Goal: Check status: Check status

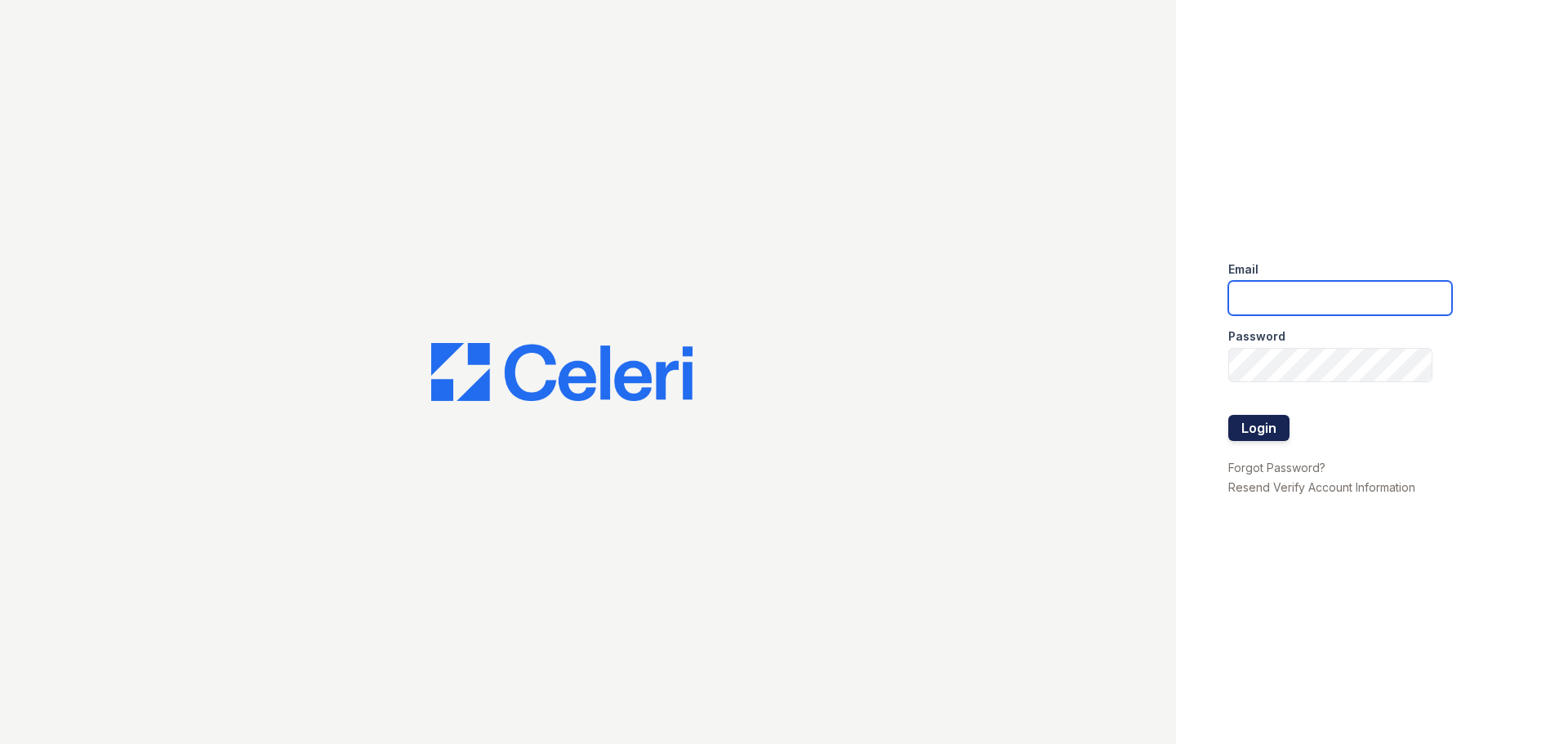
type input "esperanzakh.leasing@sgpropertymgmt.com"
click at [1262, 422] on button "Login" at bounding box center [1259, 427] width 61 height 26
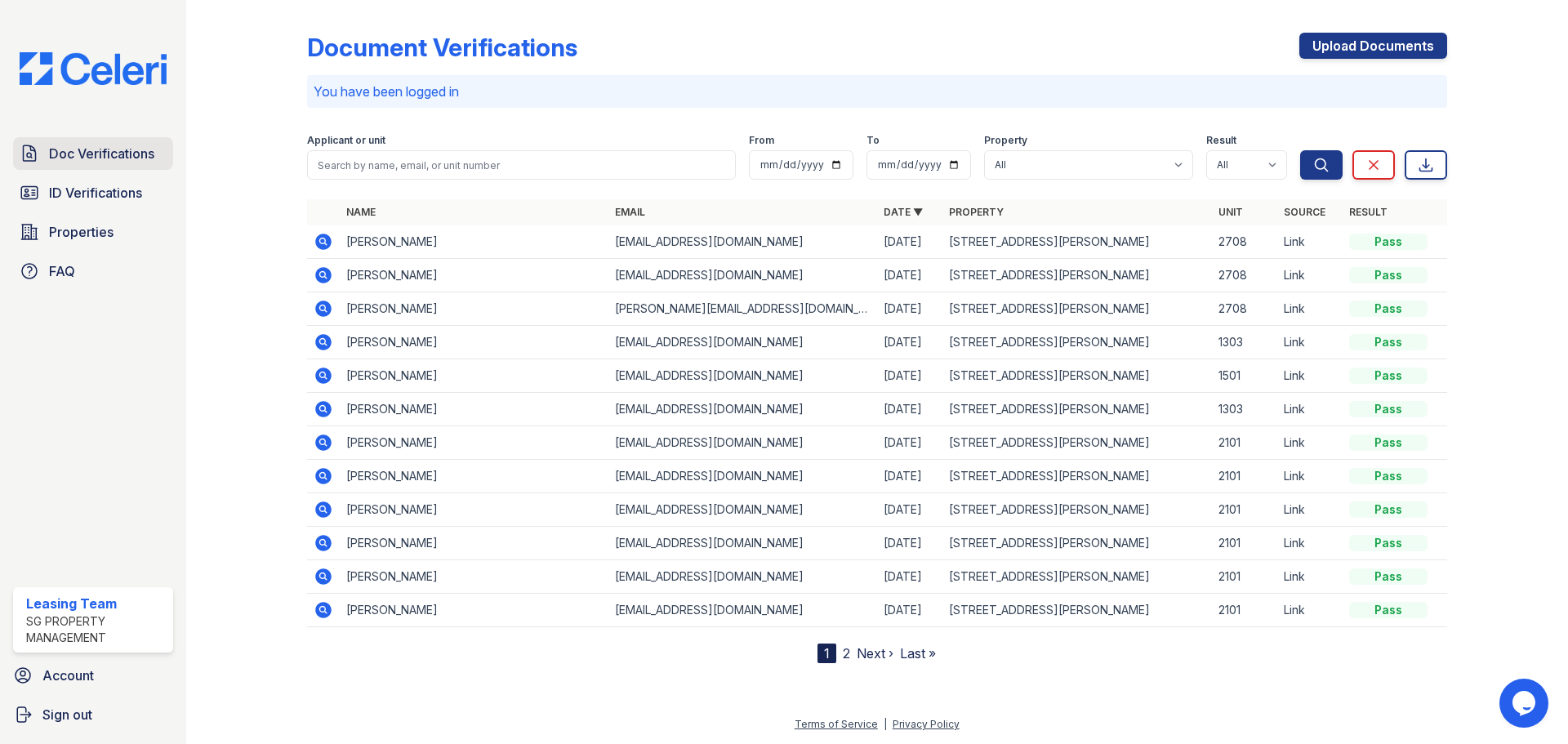
click at [131, 153] on span "Doc Verifications" at bounding box center [102, 154] width 105 height 20
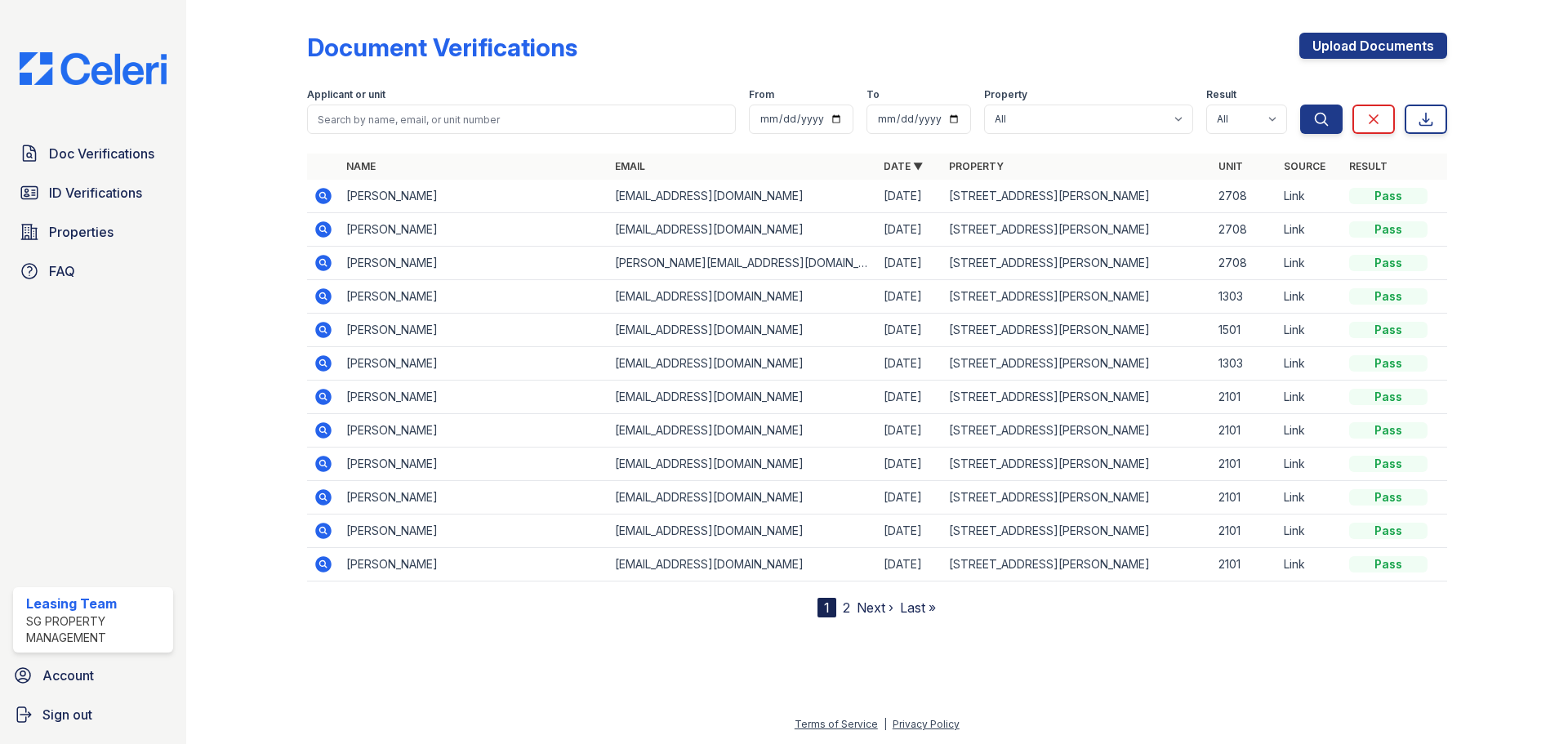
click at [324, 192] on icon at bounding box center [324, 196] width 20 height 20
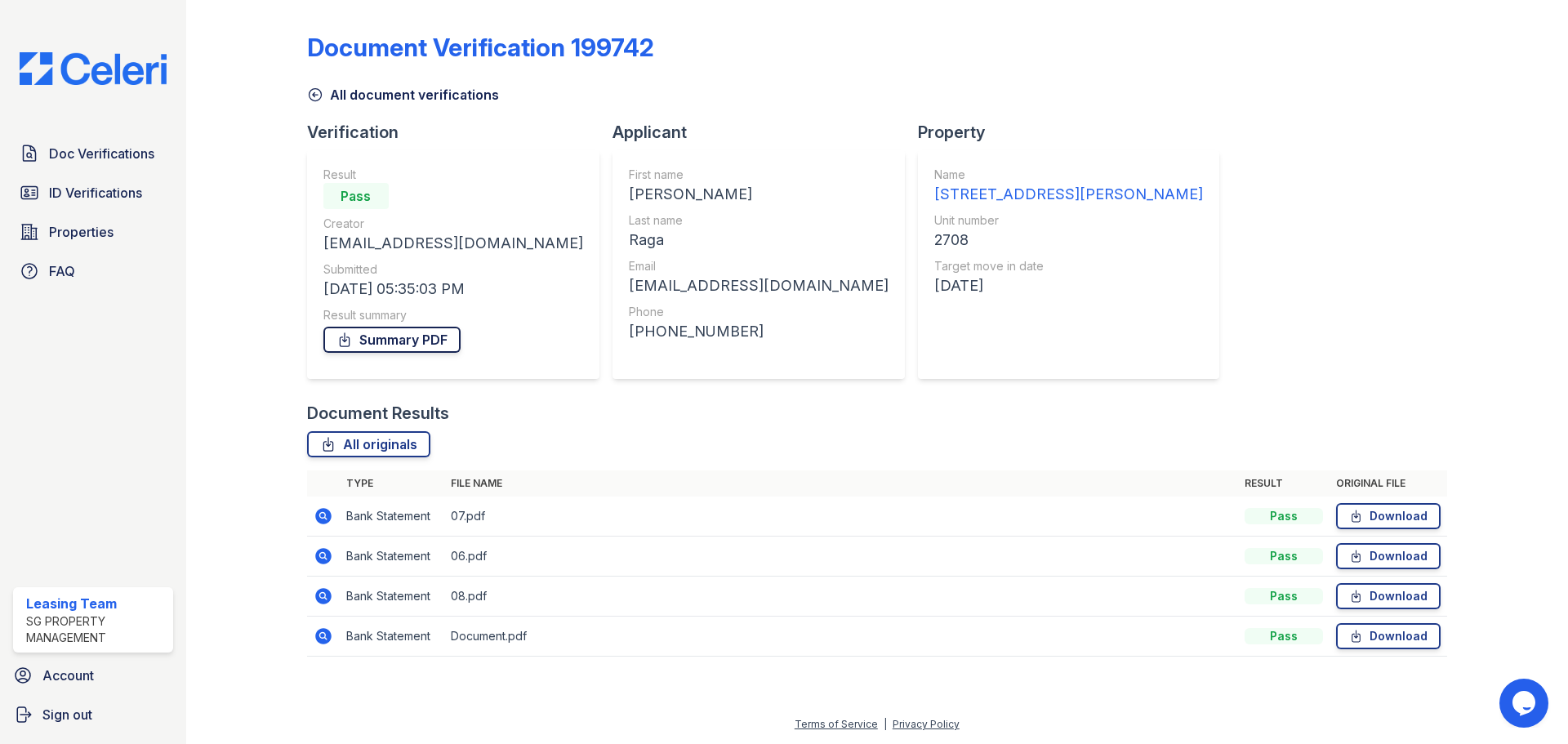
click at [429, 336] on link "Summary PDF" at bounding box center [392, 339] width 138 height 26
click at [320, 636] on icon at bounding box center [324, 636] width 20 height 20
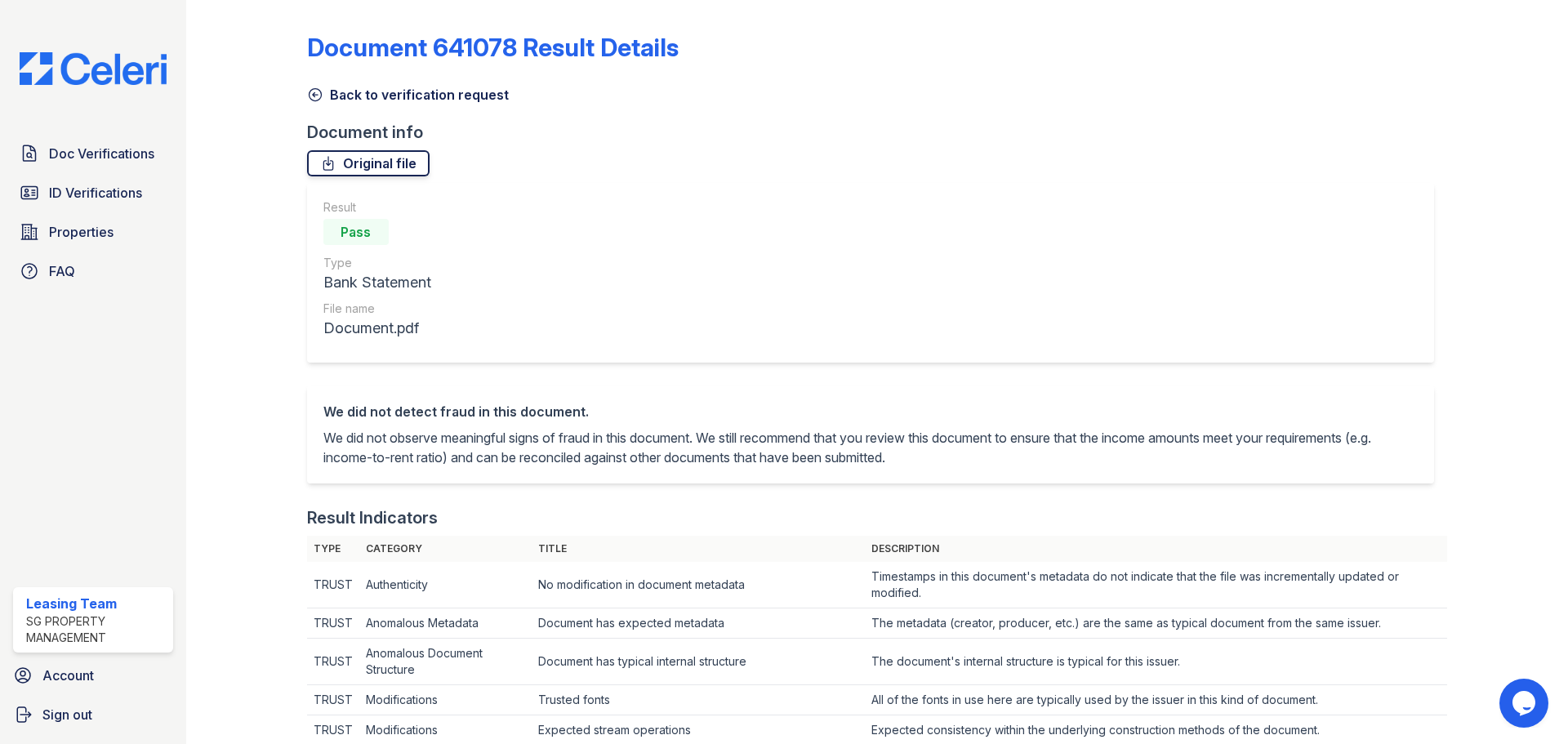
click at [391, 164] on link "Original file" at bounding box center [369, 163] width 122 height 26
click at [120, 191] on span "ID Verifications" at bounding box center [96, 192] width 94 height 20
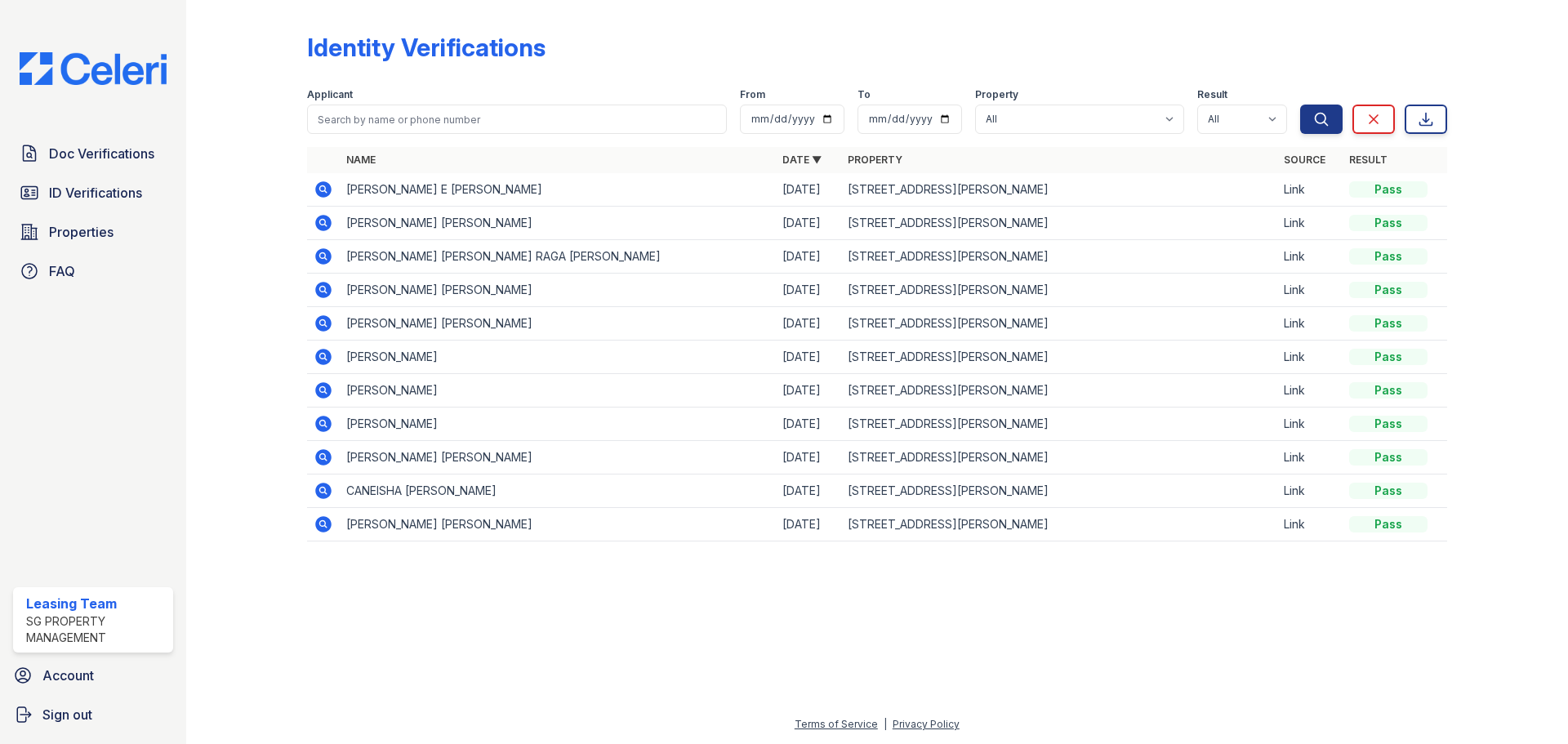
click at [326, 189] on icon at bounding box center [324, 190] width 16 height 16
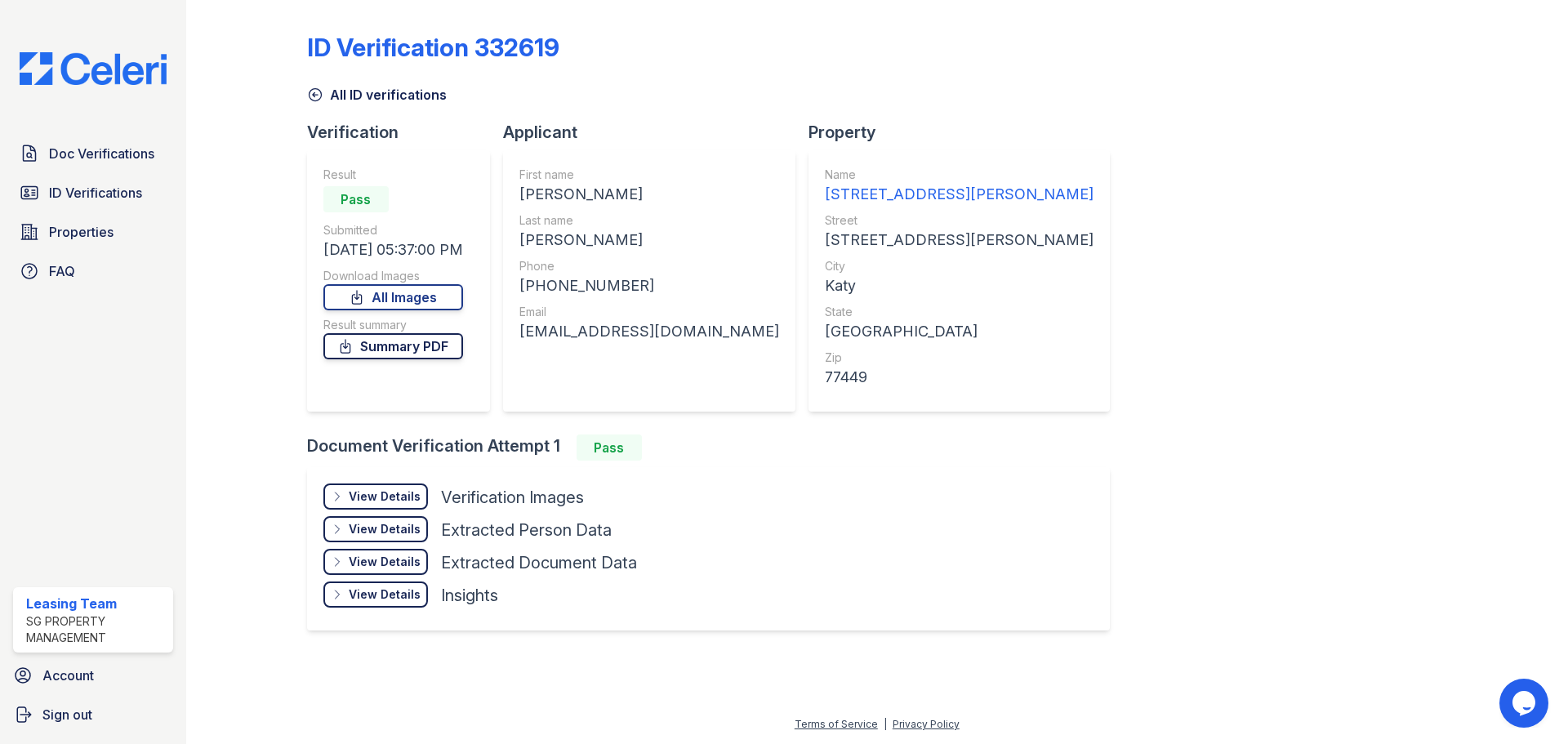
click at [401, 345] on link "Summary PDF" at bounding box center [393, 346] width 139 height 26
click at [135, 148] on span "Doc Verifications" at bounding box center [102, 154] width 105 height 20
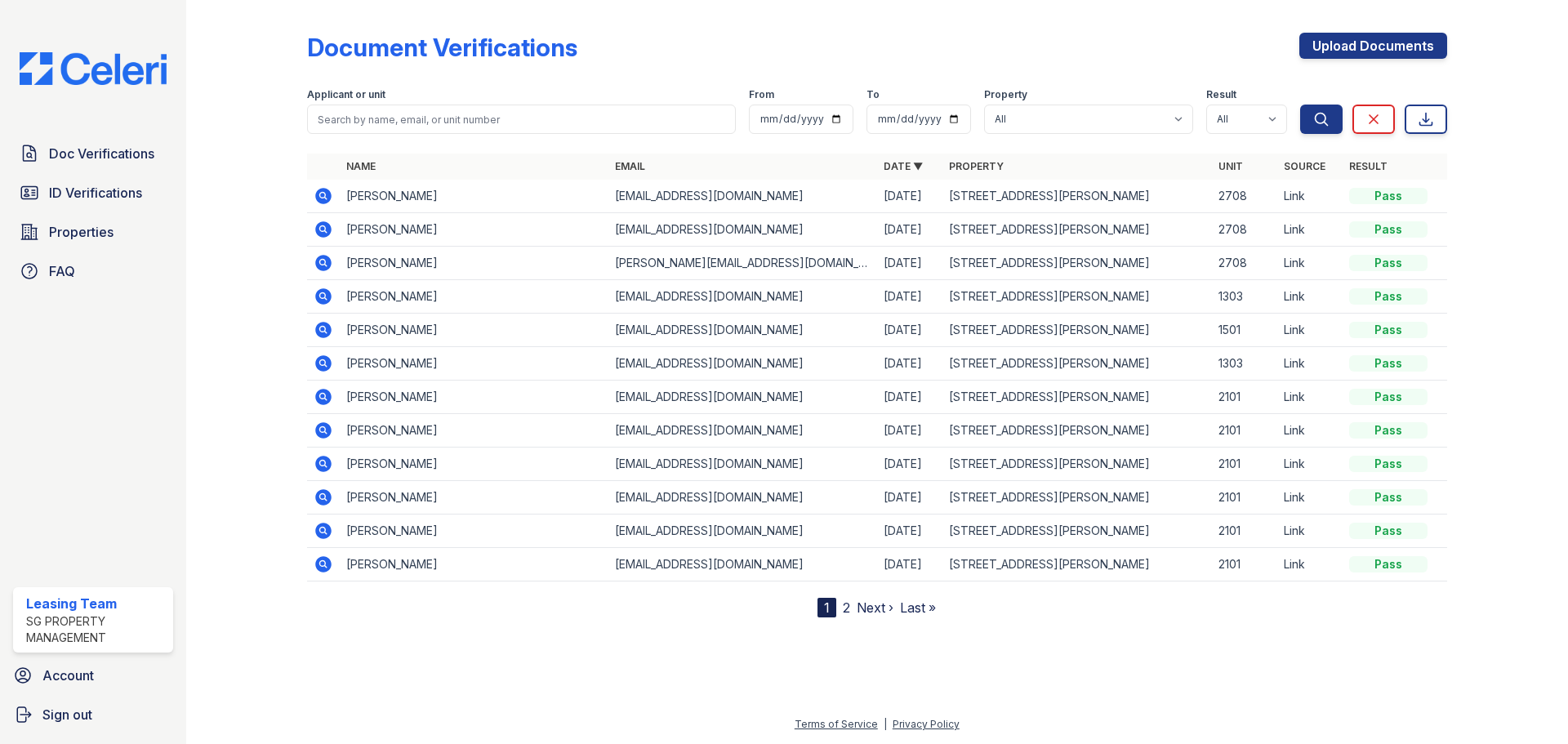
click at [318, 226] on icon at bounding box center [324, 229] width 16 height 16
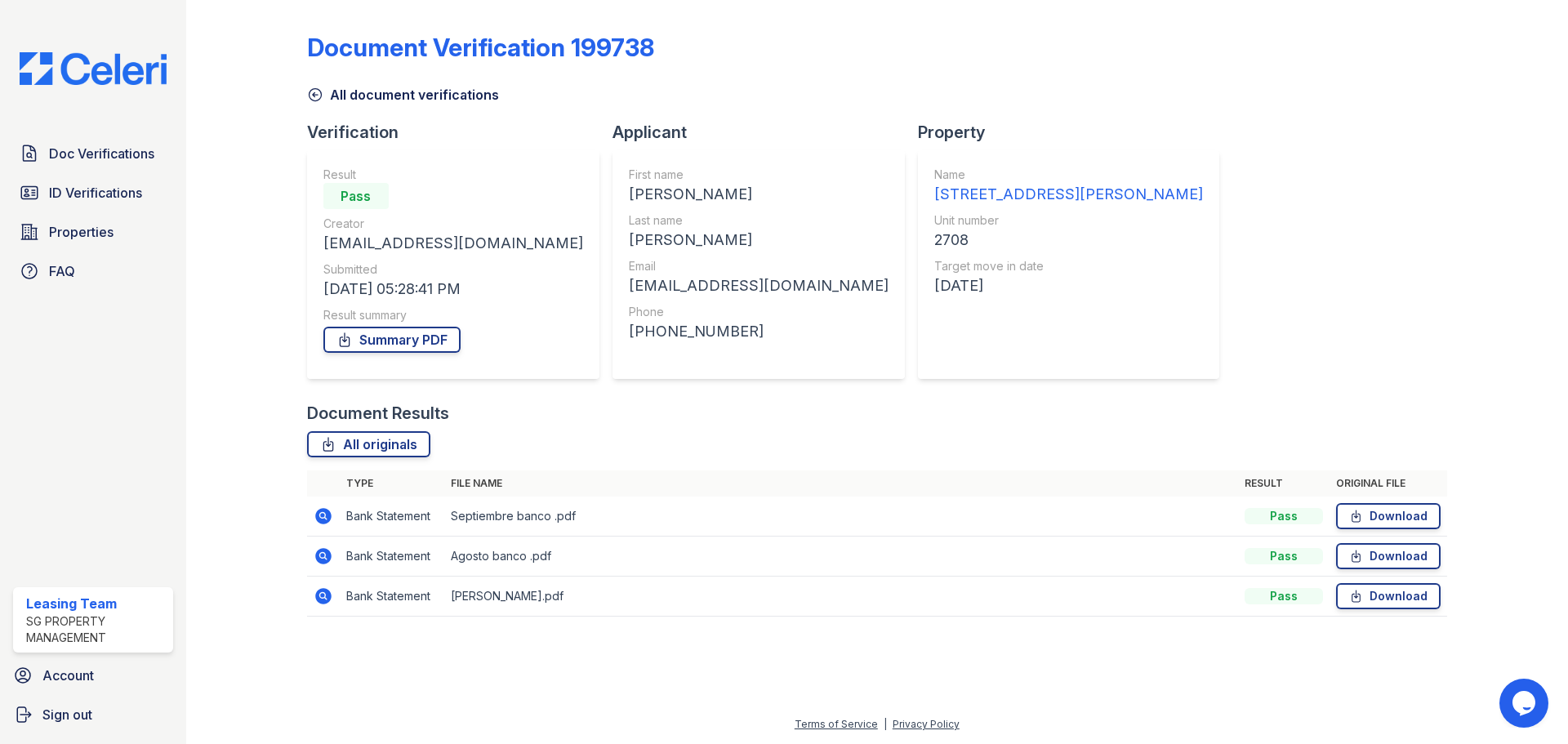
click at [319, 514] on icon at bounding box center [324, 516] width 20 height 20
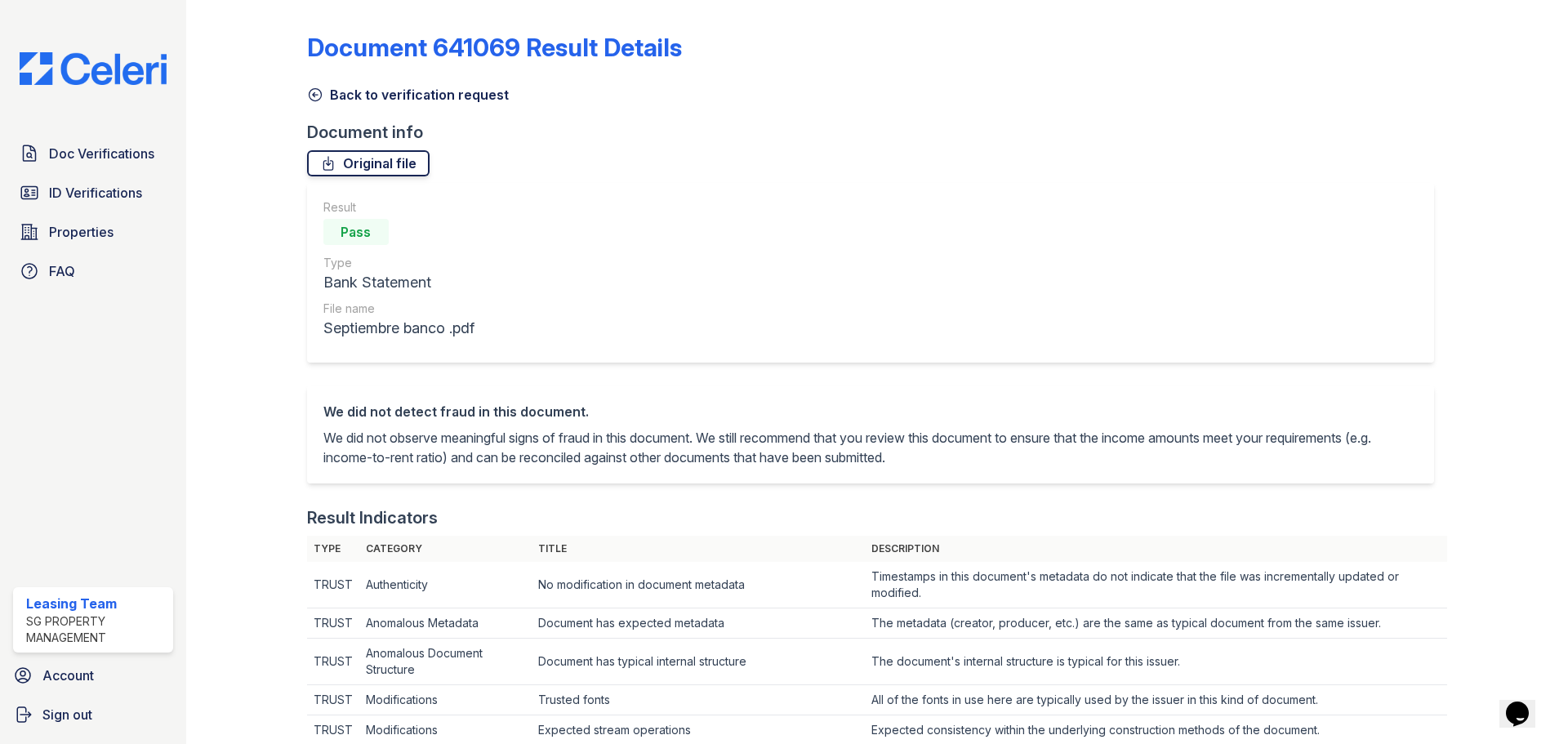
click at [369, 163] on link "Original file" at bounding box center [369, 163] width 122 height 26
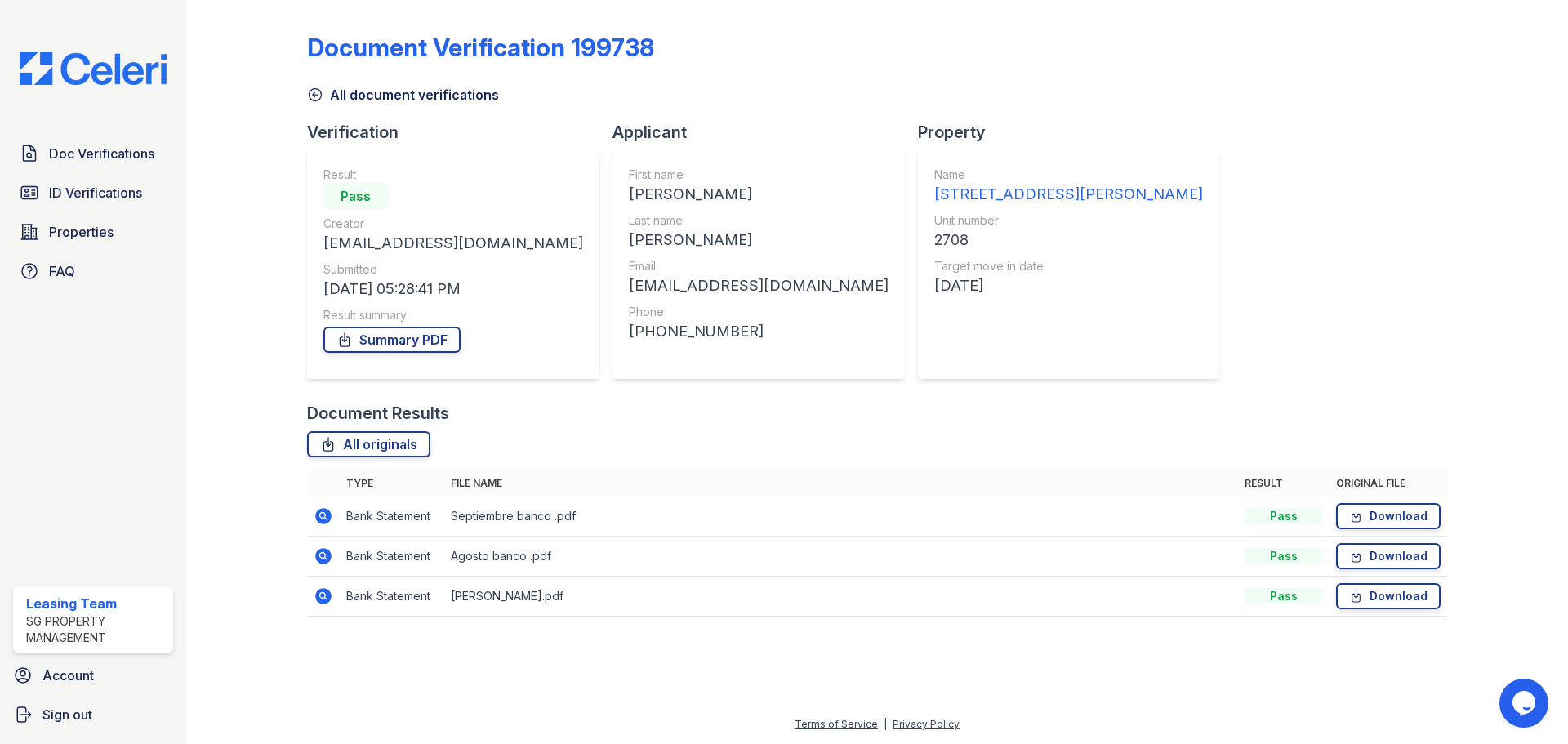
click at [323, 554] on icon at bounding box center [322, 554] width 4 height 4
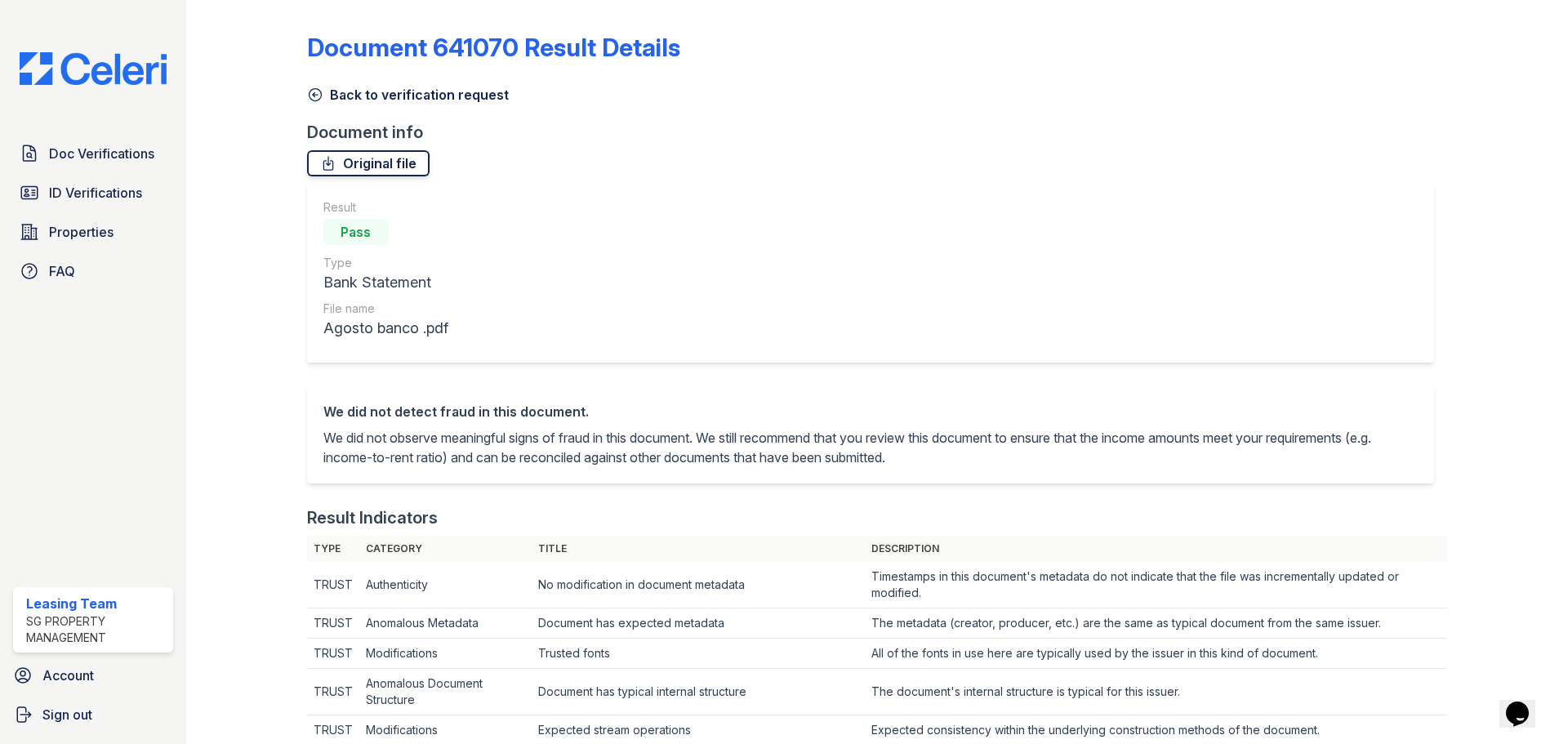
click at [405, 161] on link "Original file" at bounding box center [369, 163] width 122 height 26
click at [110, 199] on span "ID Verifications" at bounding box center [96, 192] width 94 height 20
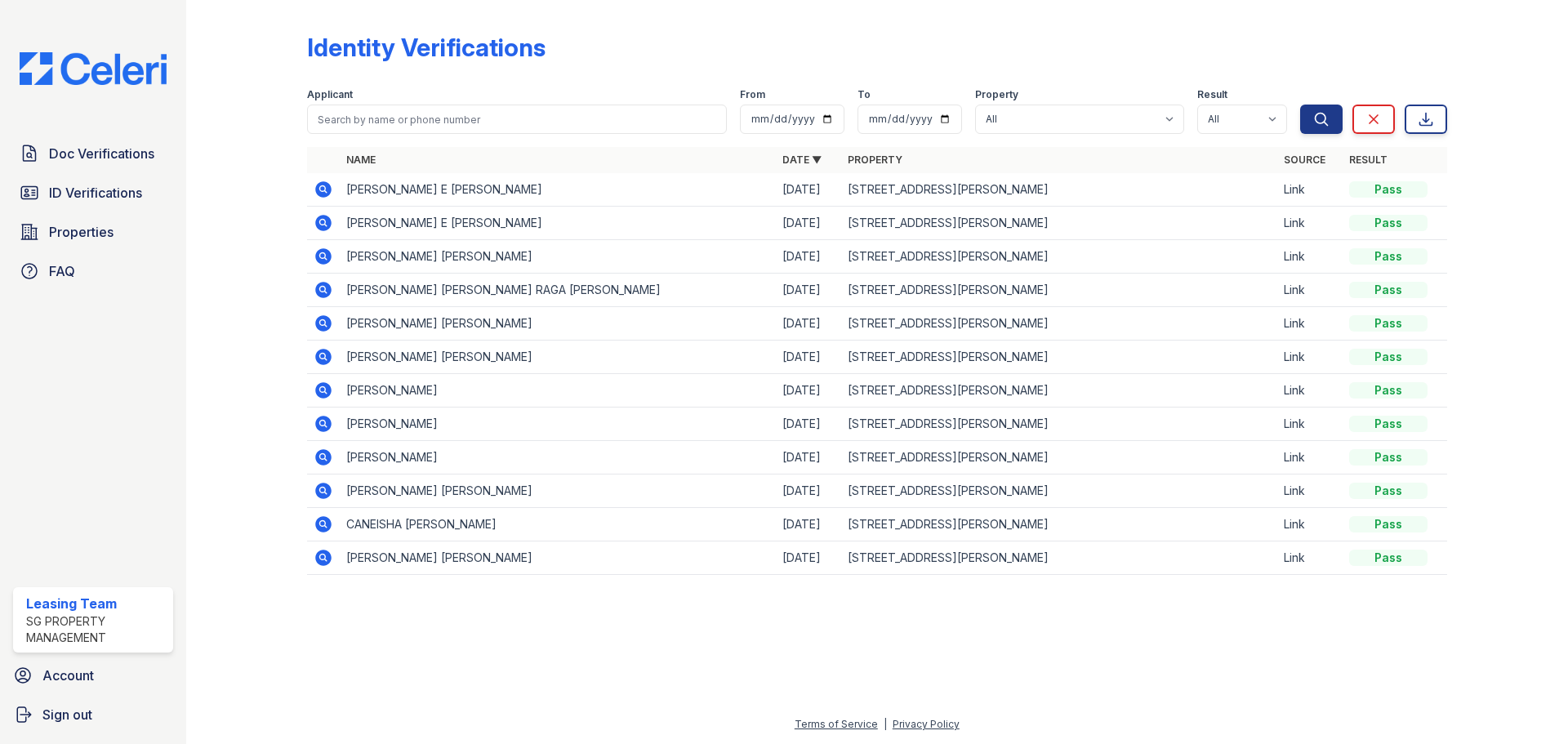
click at [314, 252] on icon at bounding box center [324, 256] width 20 height 20
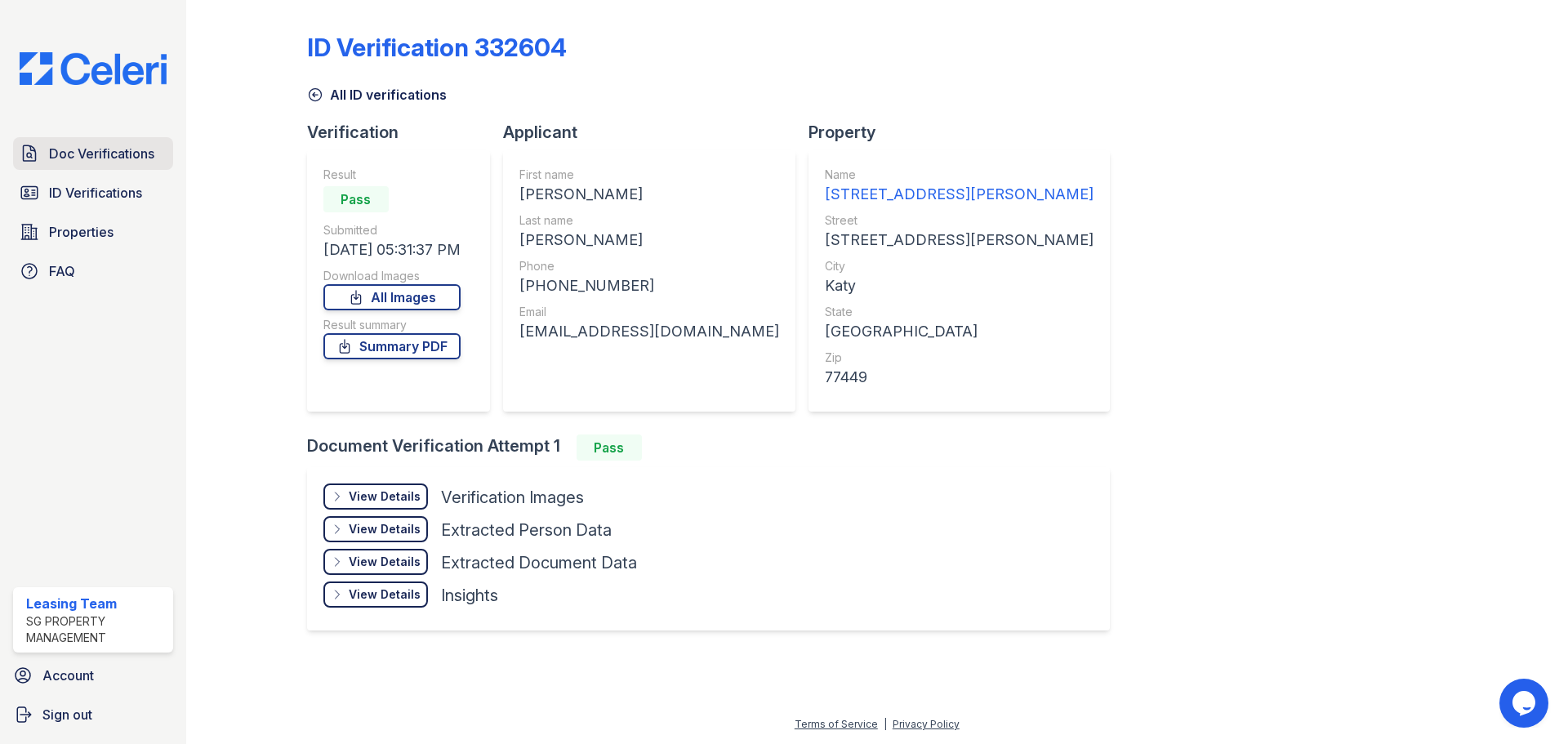
click at [137, 155] on span "Doc Verifications" at bounding box center [102, 154] width 105 height 20
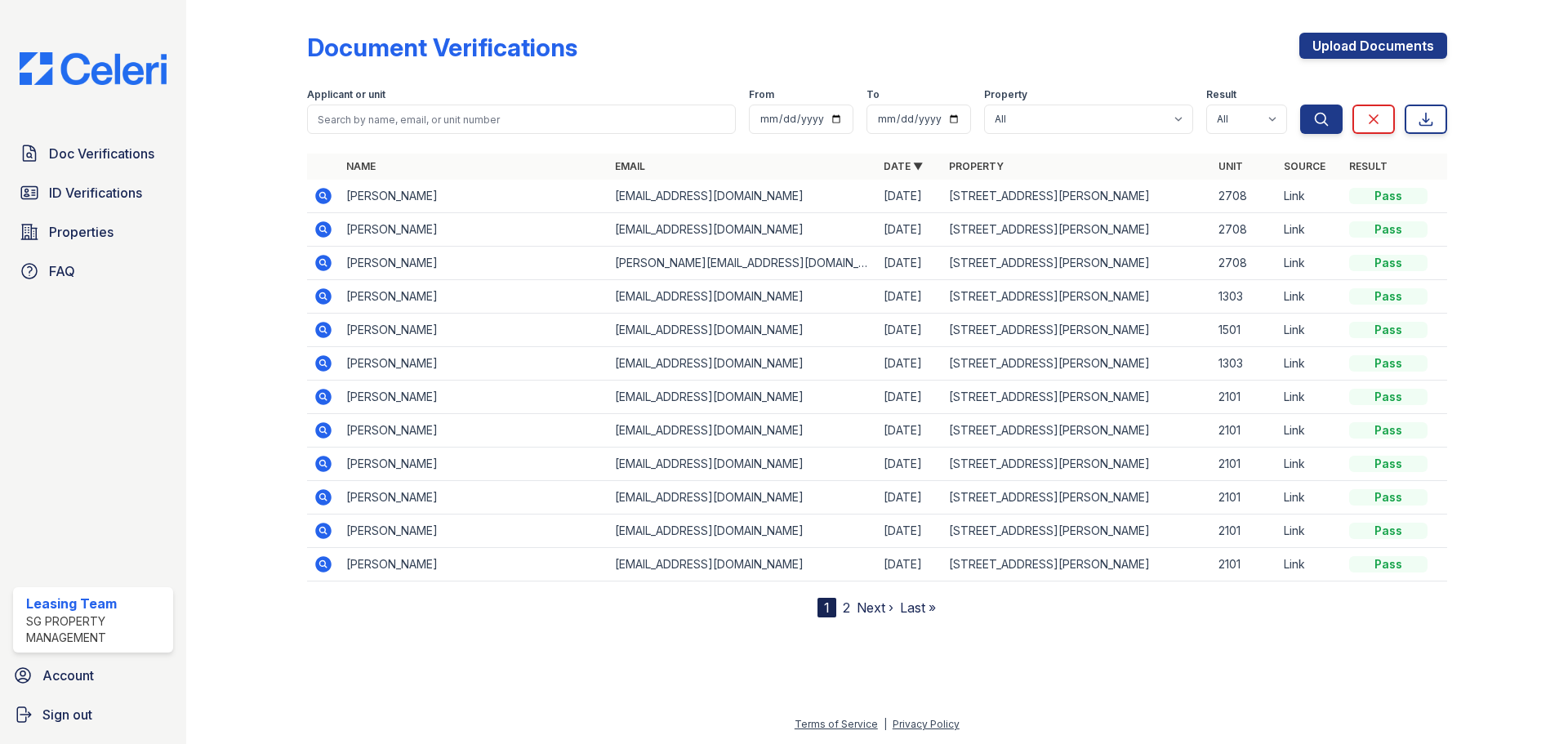
click at [319, 225] on icon at bounding box center [324, 229] width 16 height 16
click at [375, 265] on td "[PERSON_NAME]" at bounding box center [474, 262] width 269 height 33
click at [324, 265] on icon at bounding box center [324, 262] width 16 height 16
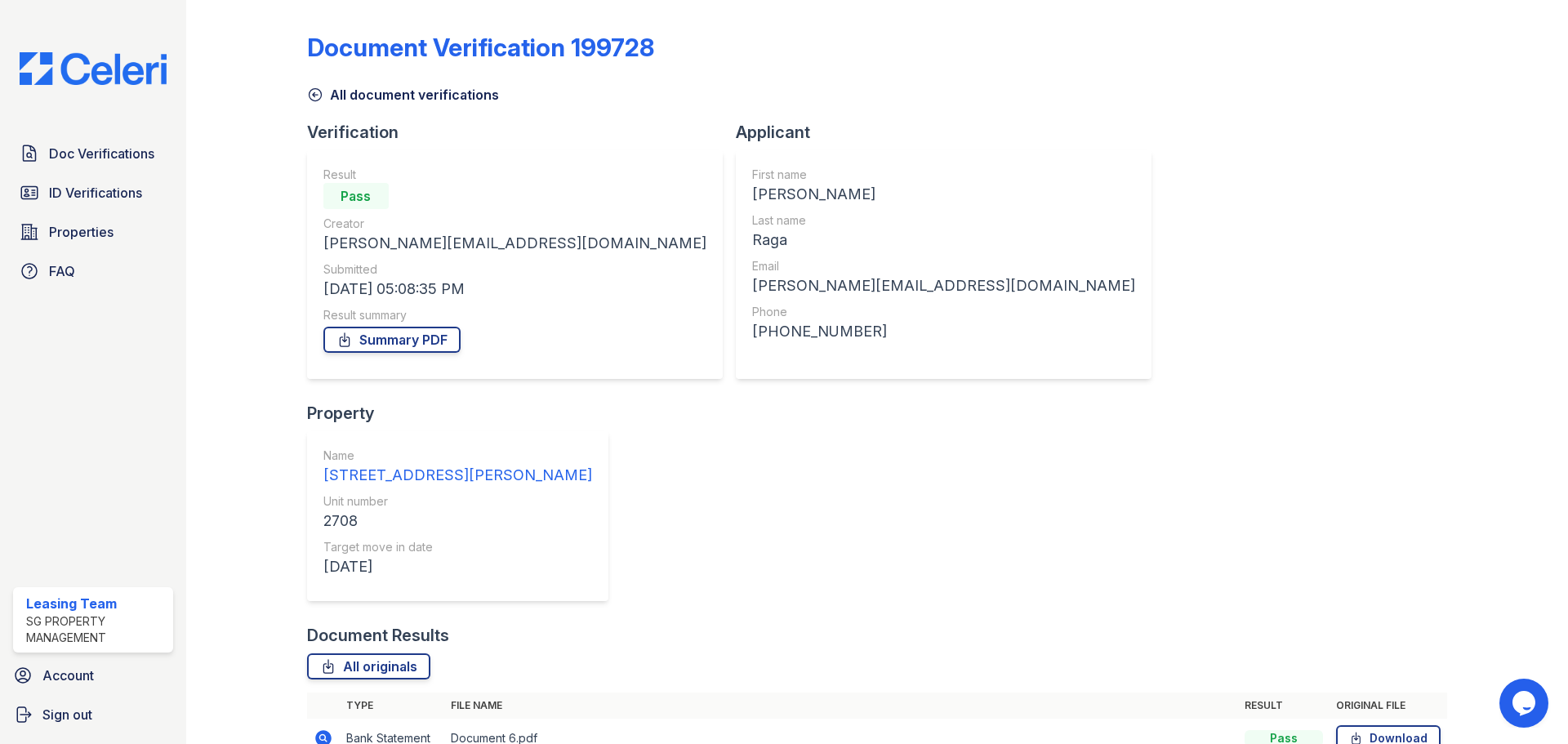
click at [325, 728] on icon at bounding box center [324, 738] width 20 height 20
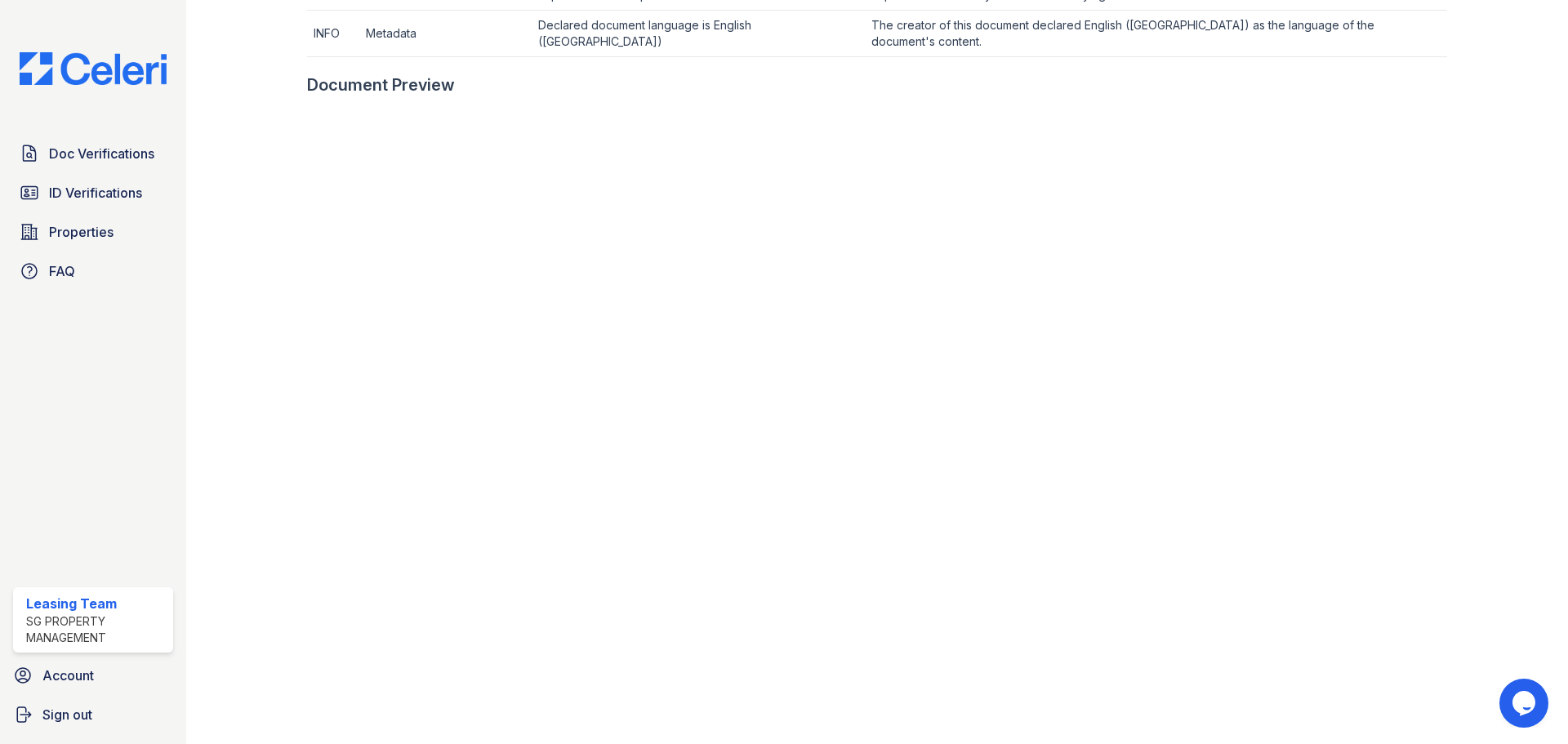
scroll to position [893, 0]
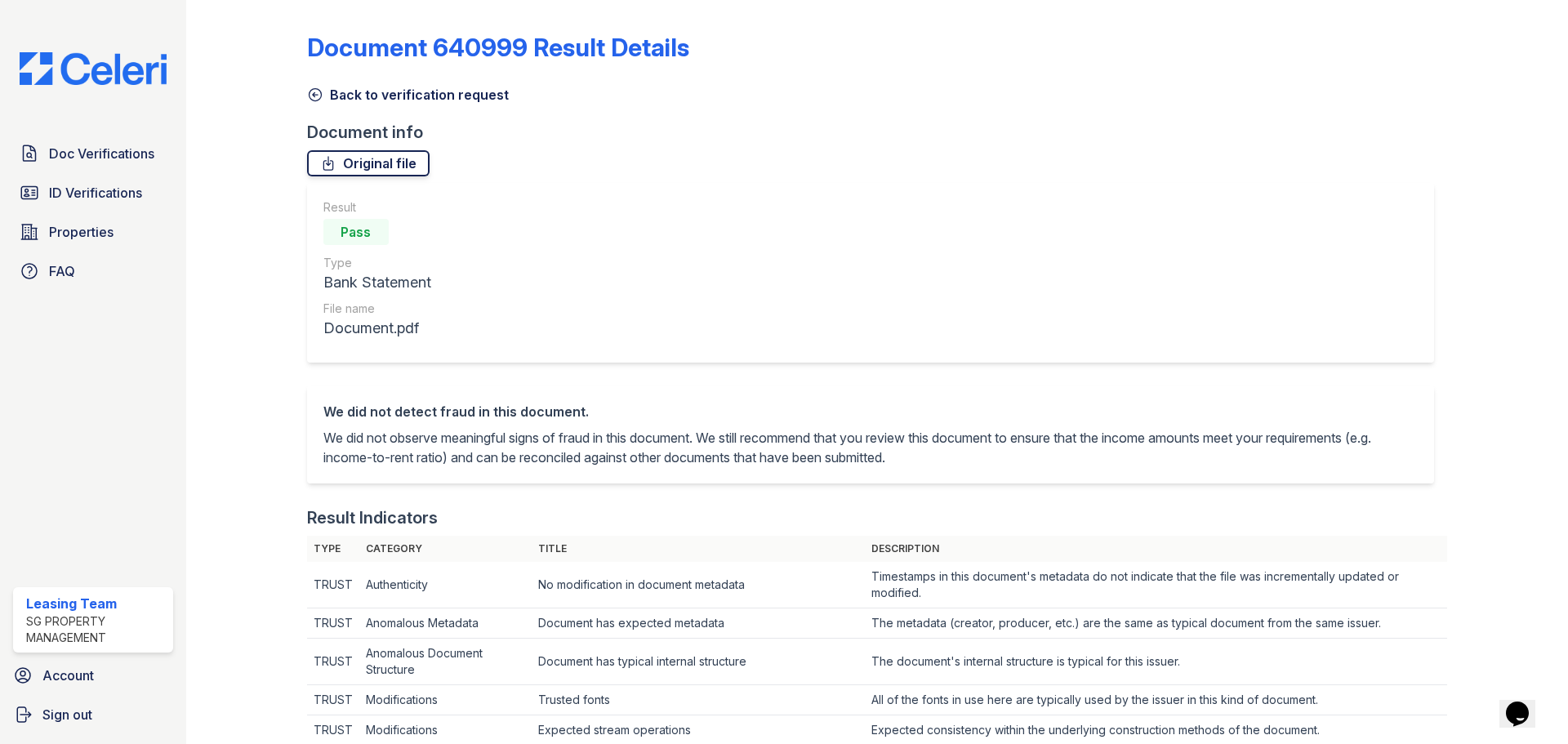
click at [382, 165] on link "Original file" at bounding box center [369, 163] width 122 height 26
click at [110, 163] on span "Doc Verifications" at bounding box center [102, 154] width 105 height 20
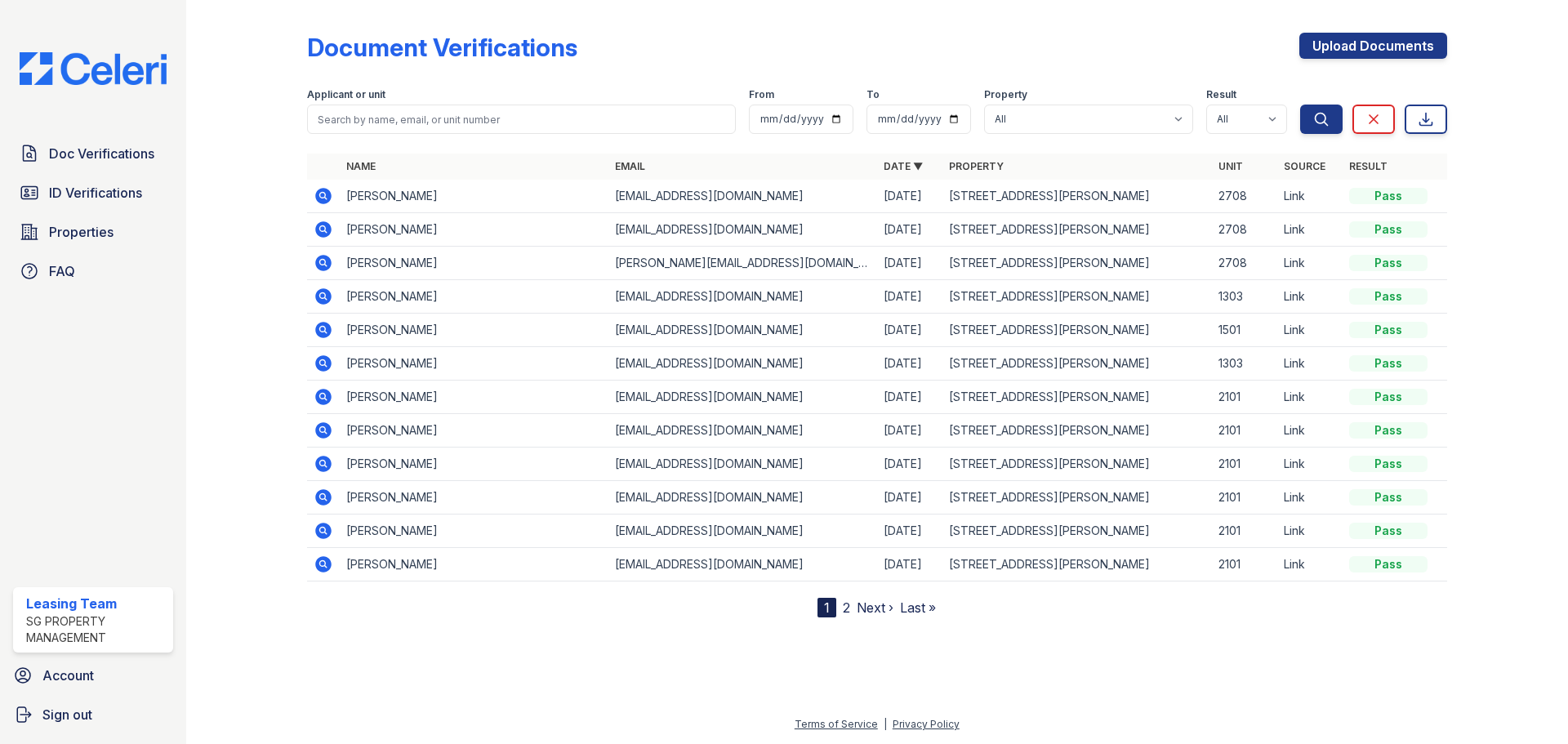
click at [316, 197] on icon at bounding box center [324, 196] width 16 height 16
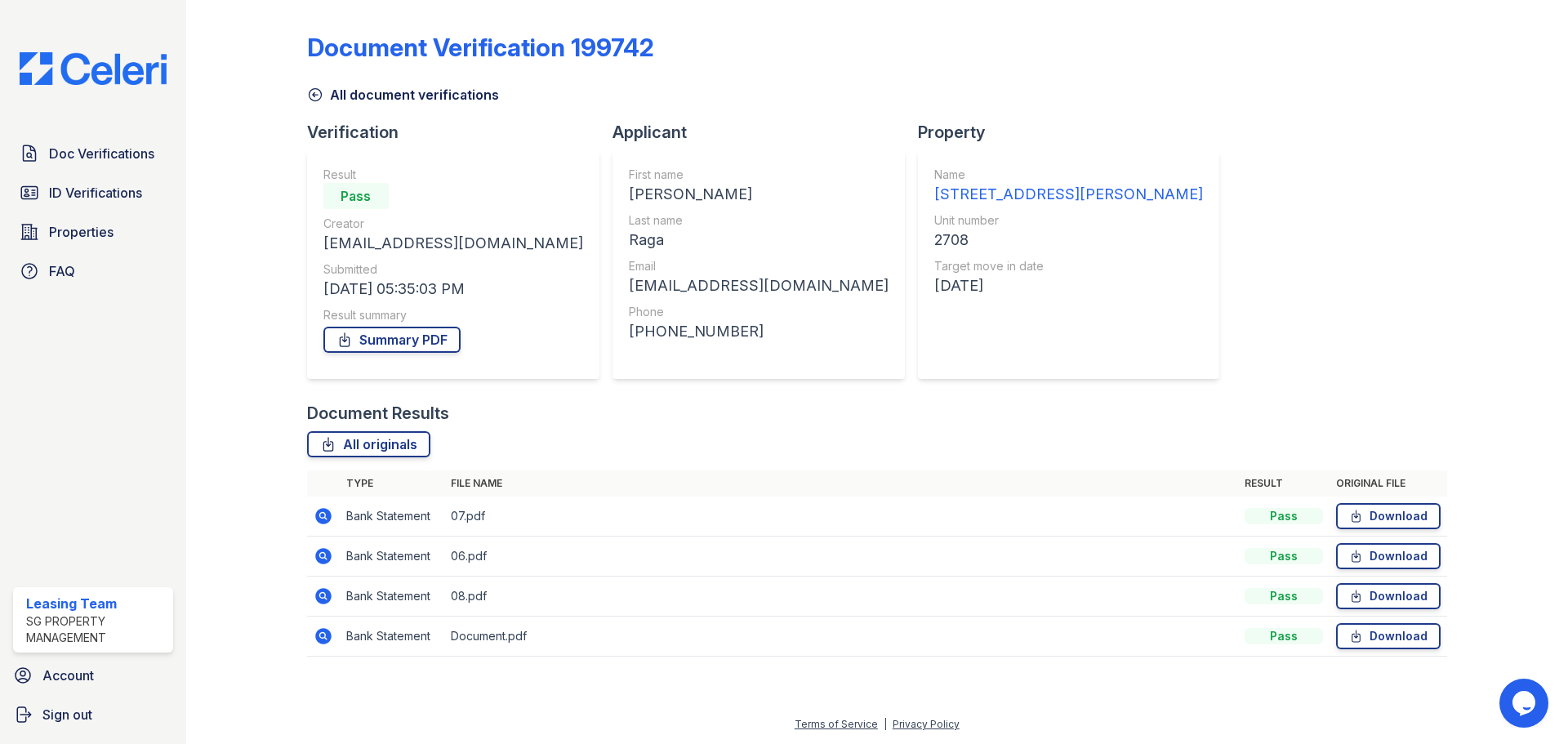
click at [321, 598] on icon at bounding box center [324, 596] width 16 height 16
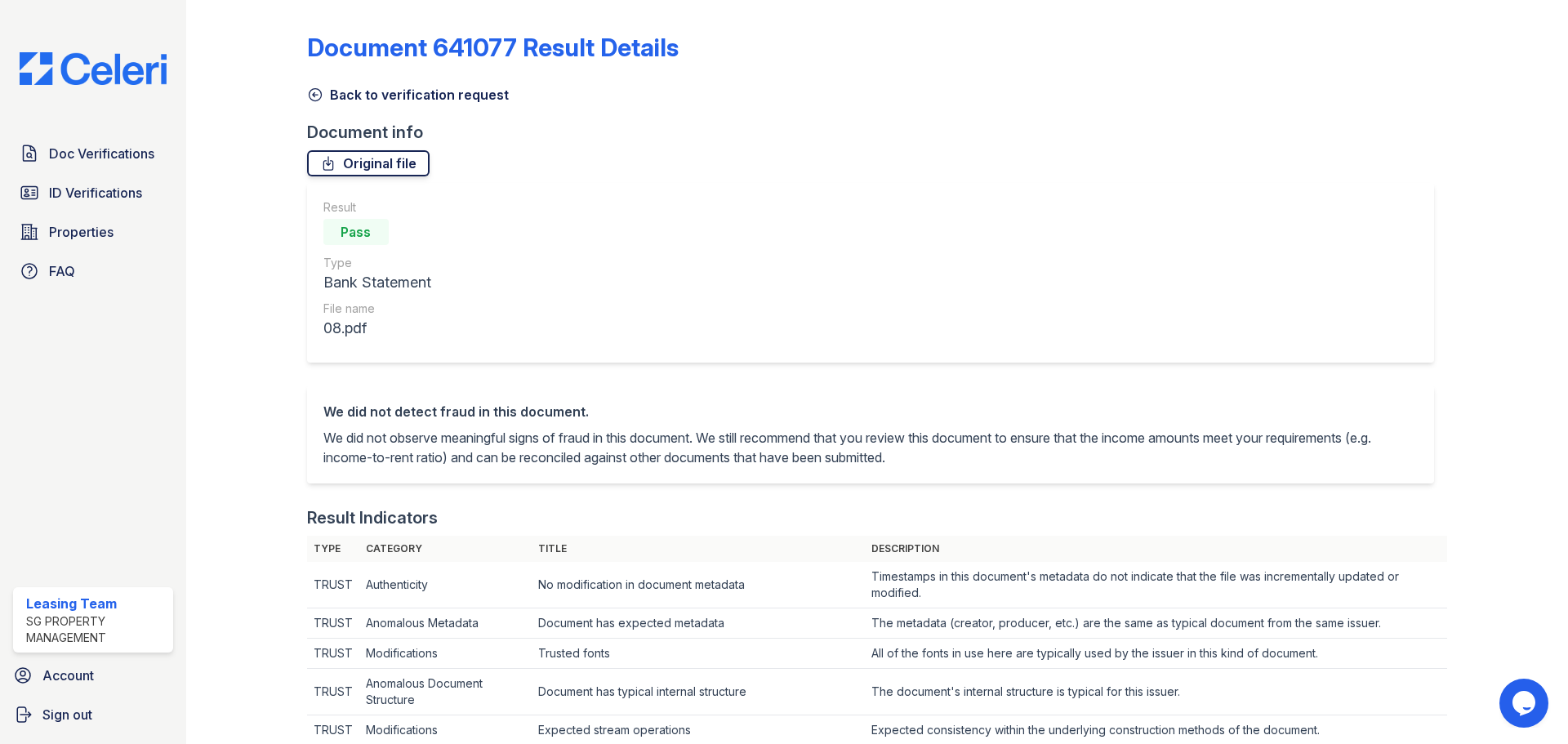
click at [371, 173] on link "Original file" at bounding box center [369, 163] width 122 height 26
click at [102, 150] on span "Doc Verifications" at bounding box center [102, 154] width 105 height 20
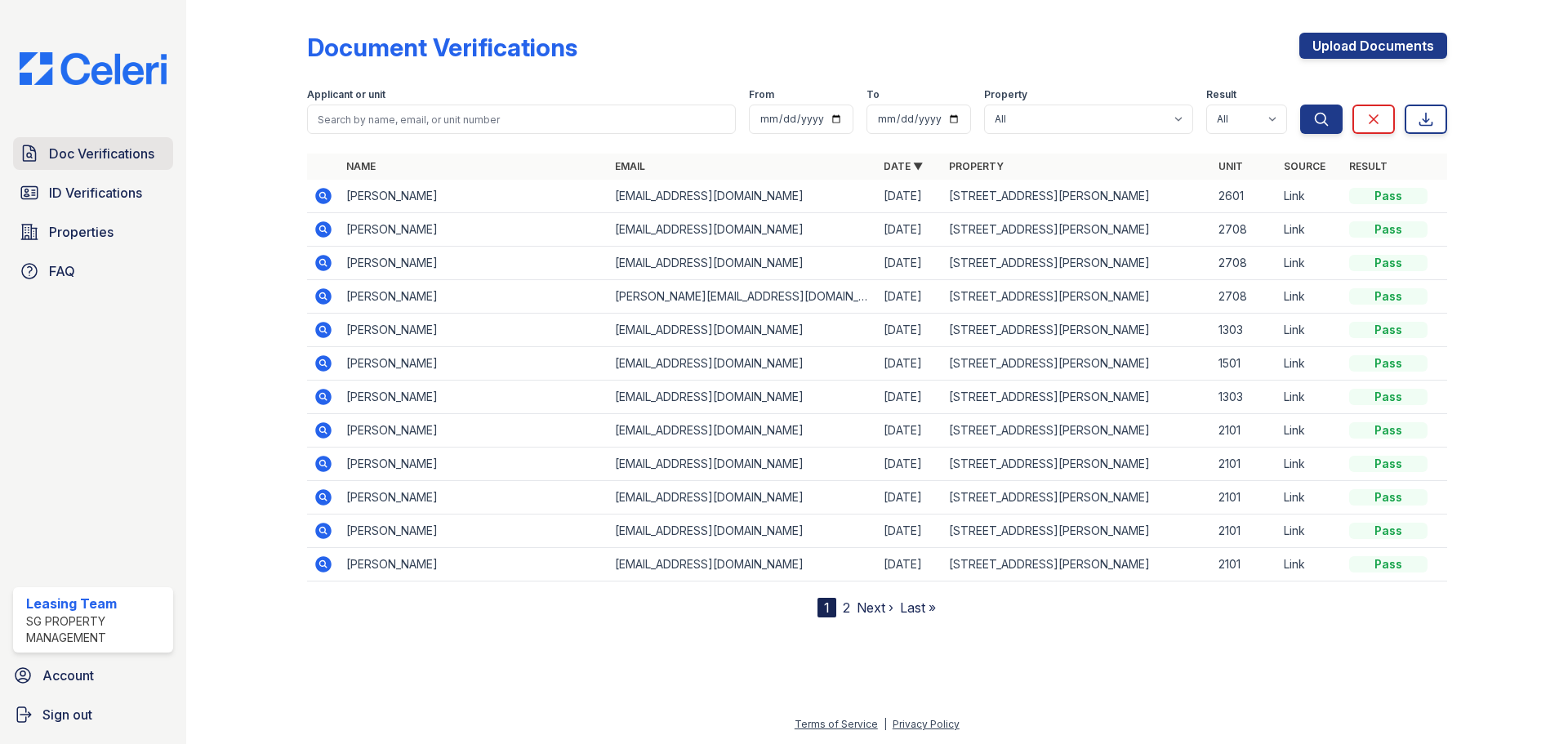
click at [131, 160] on span "Doc Verifications" at bounding box center [102, 154] width 105 height 20
click at [80, 190] on span "ID Verifications" at bounding box center [96, 192] width 94 height 20
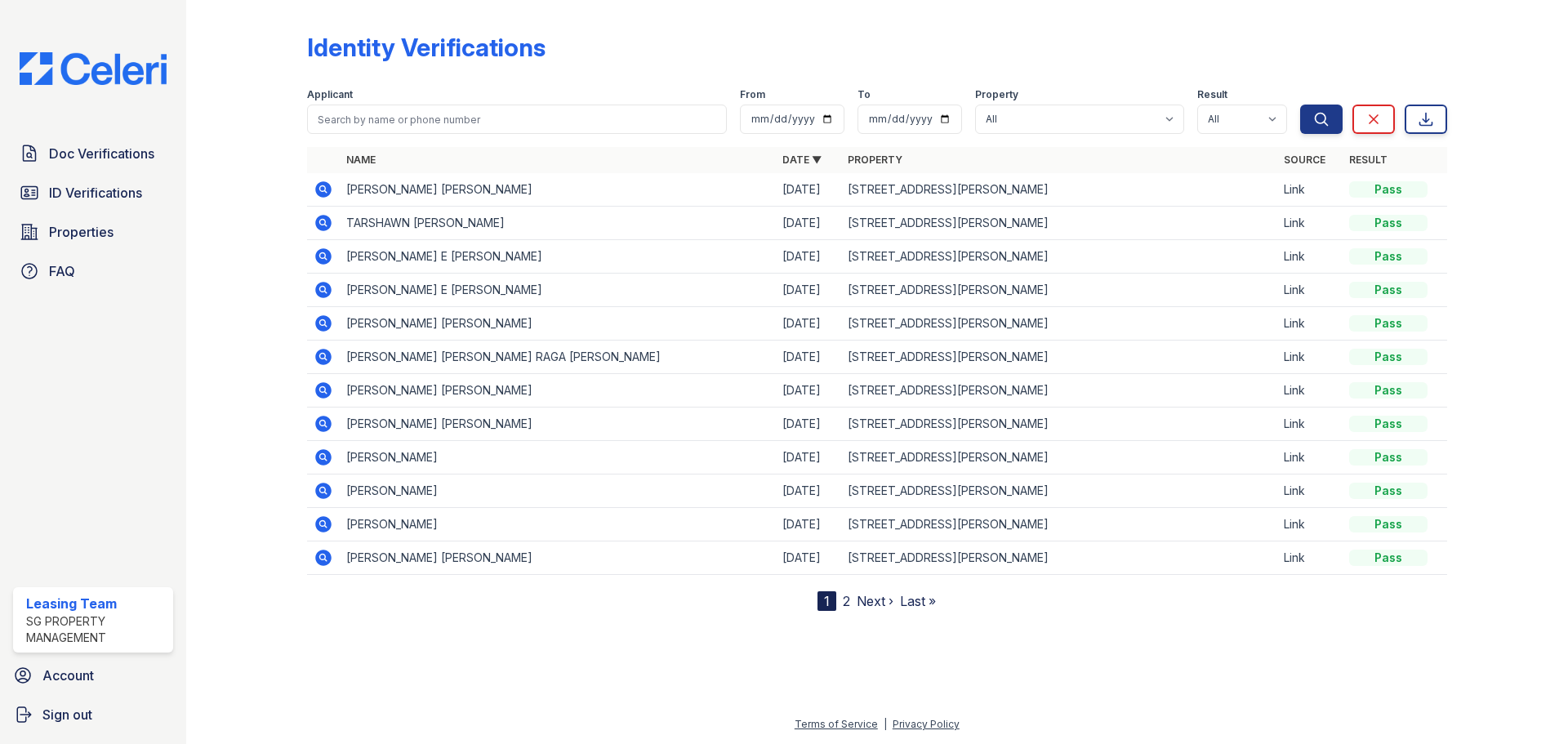
click at [324, 226] on icon at bounding box center [324, 223] width 16 height 16
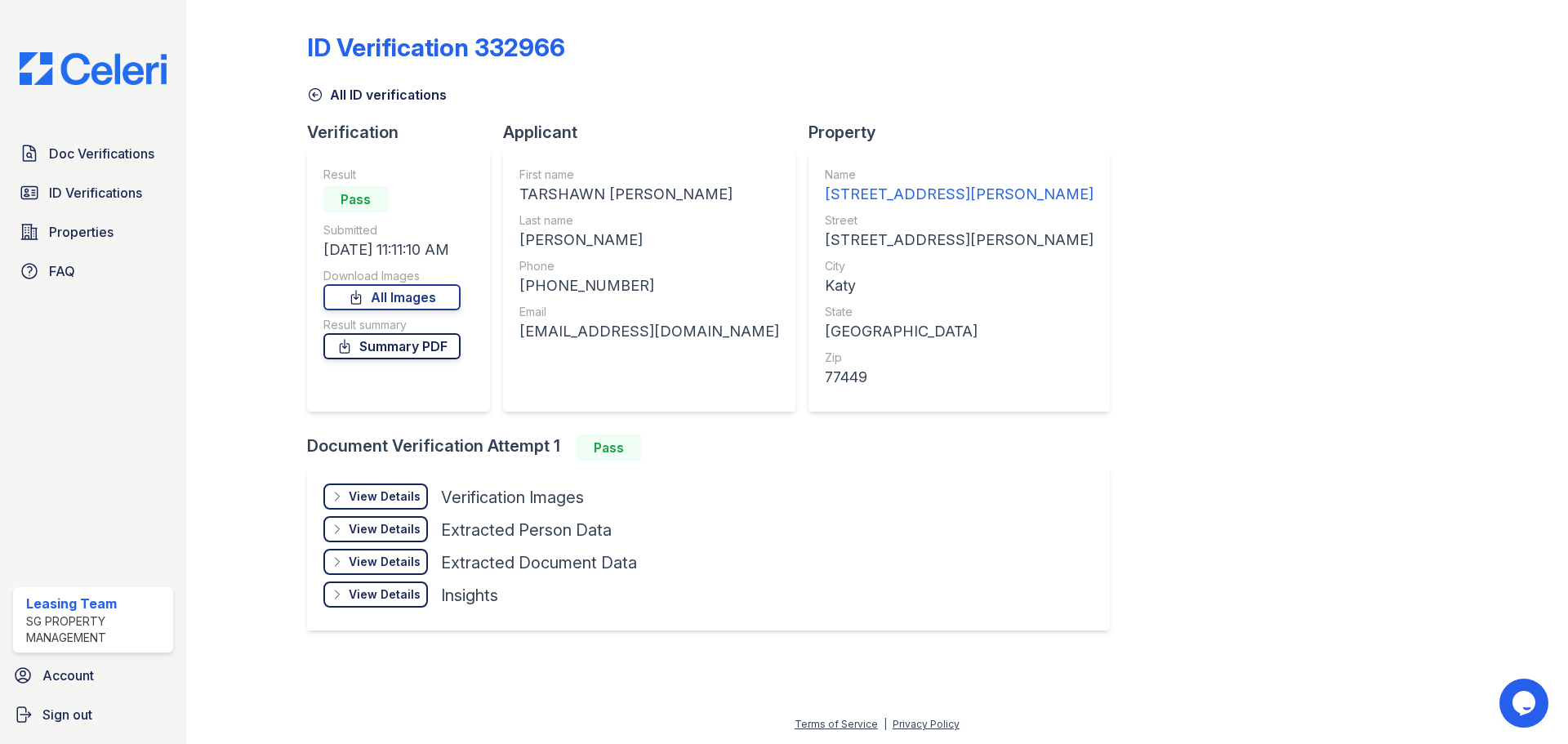
click at [402, 357] on link "Summary PDF" at bounding box center [392, 346] width 138 height 26
click at [62, 181] on link "ID Verifications" at bounding box center [94, 192] width 160 height 32
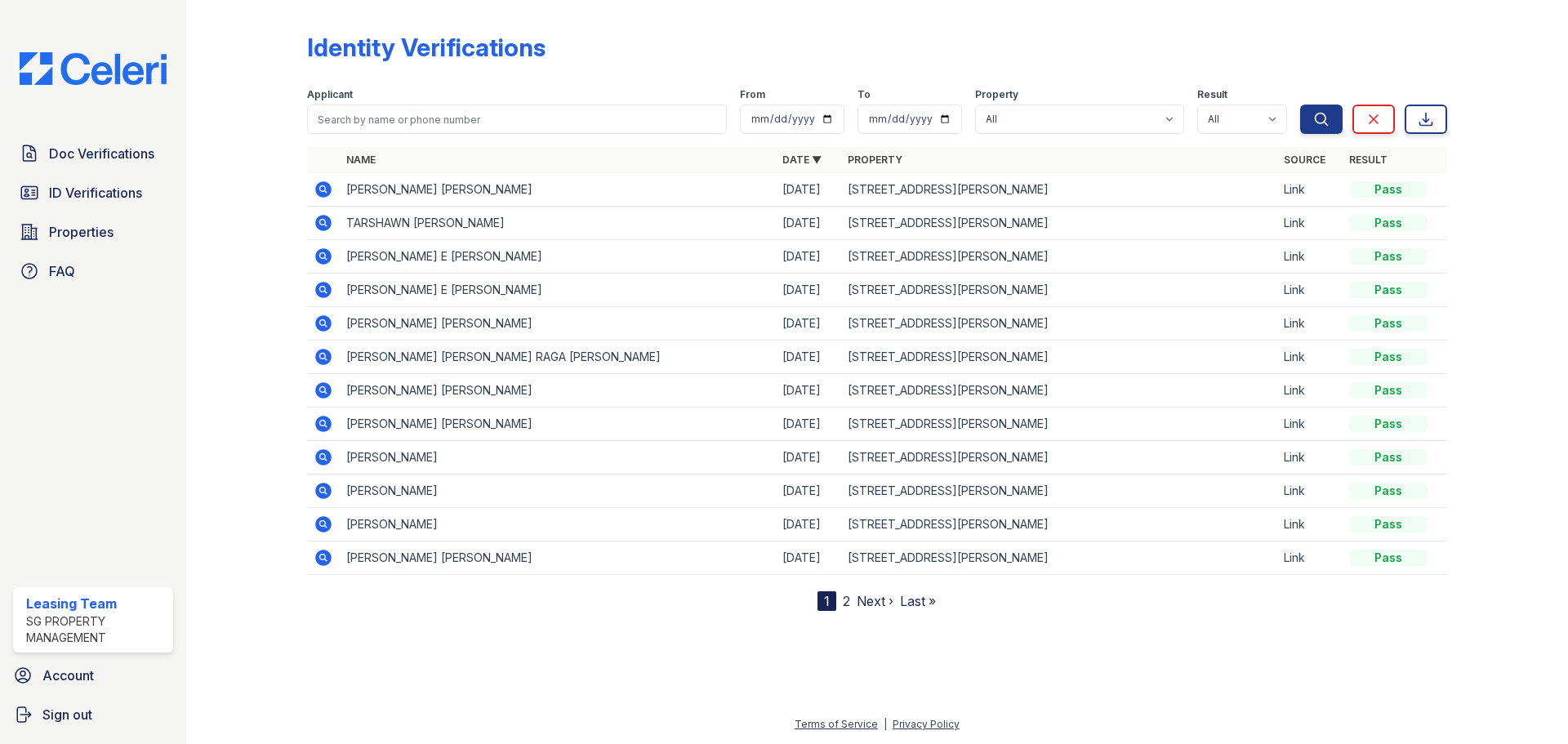
click at [316, 188] on icon at bounding box center [324, 190] width 20 height 20
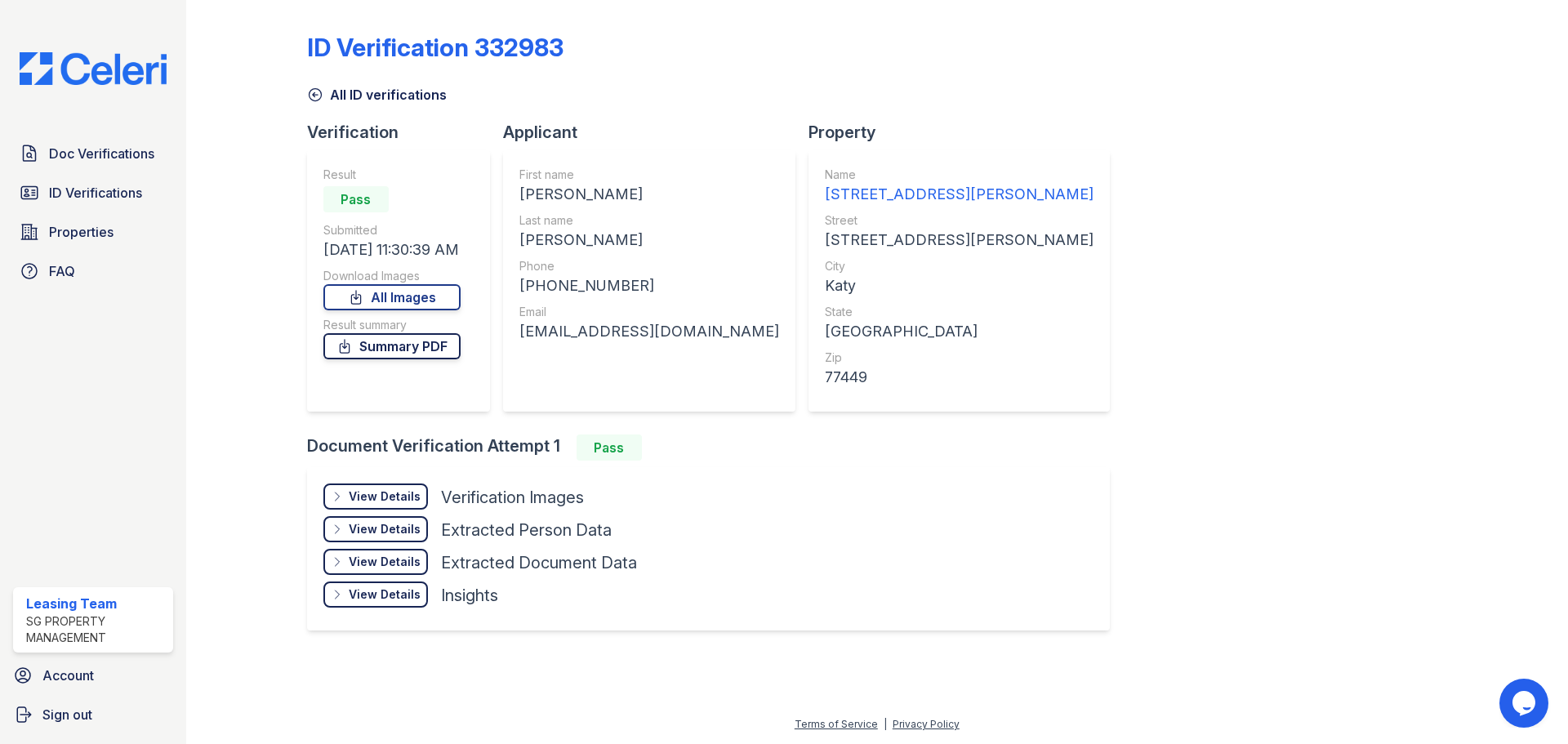
click at [389, 343] on link "Summary PDF" at bounding box center [392, 346] width 138 height 26
click at [118, 163] on span "Doc Verifications" at bounding box center [102, 154] width 105 height 20
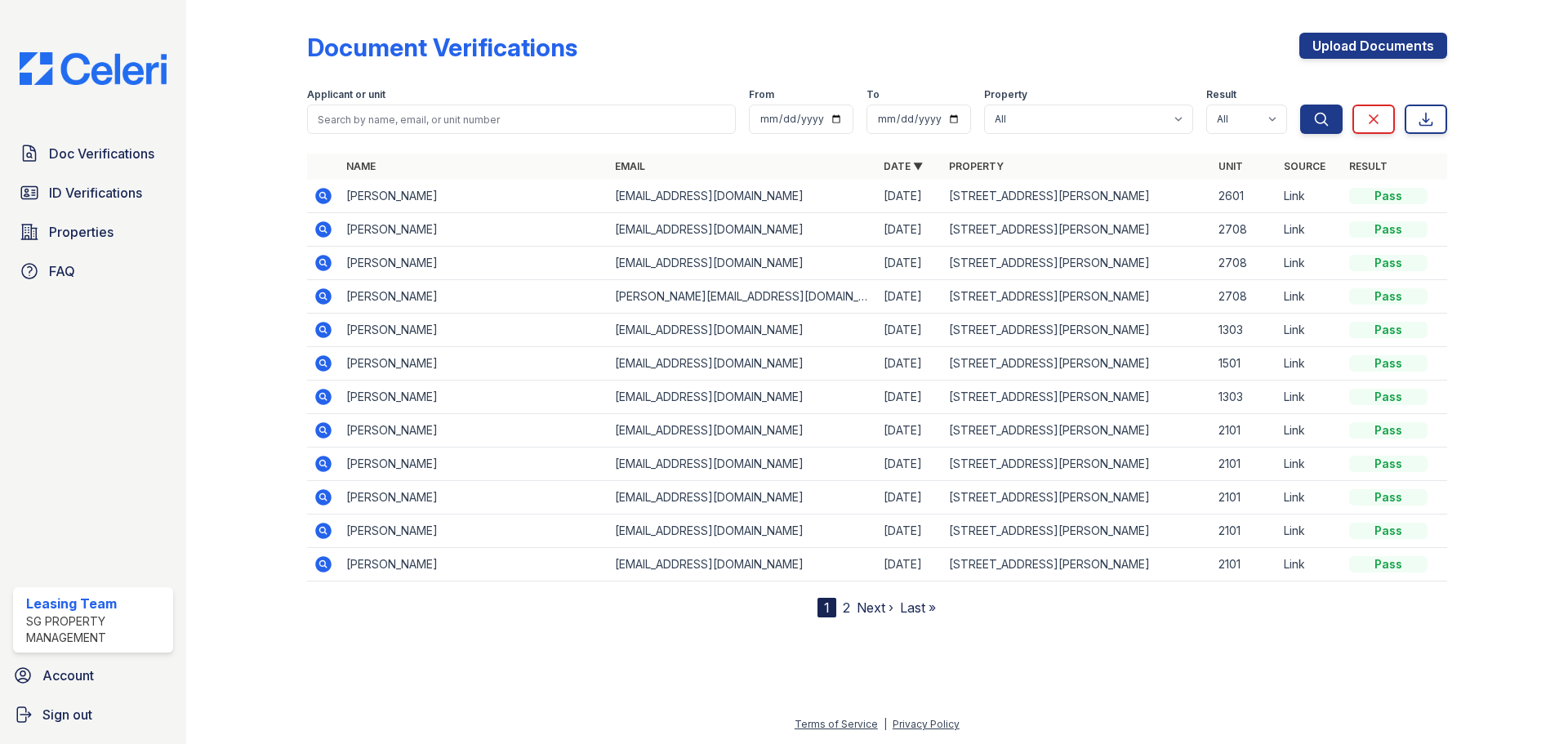
click at [320, 196] on icon at bounding box center [324, 196] width 20 height 20
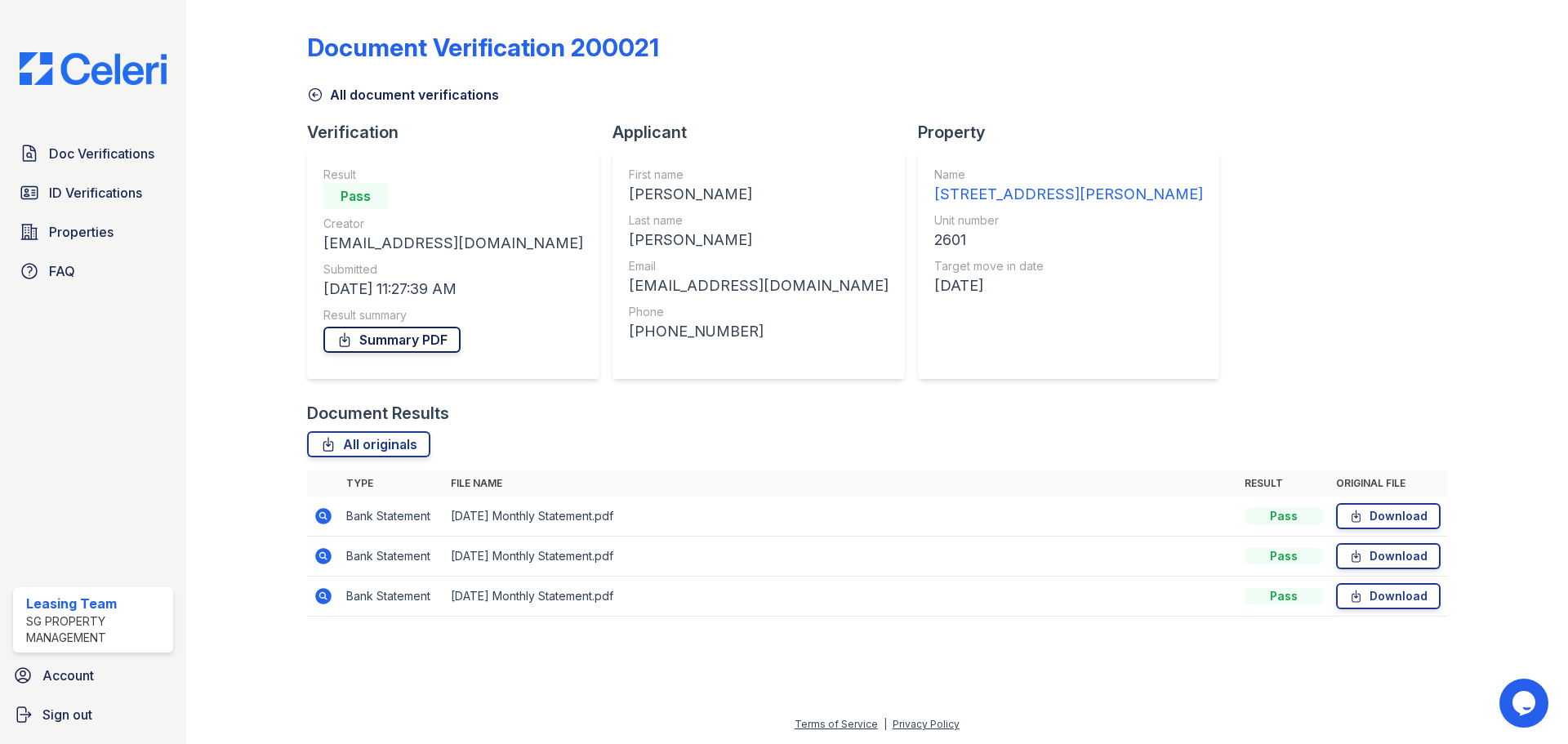
click at [370, 339] on link "Summary PDF" at bounding box center [392, 339] width 138 height 26
click at [325, 512] on icon at bounding box center [324, 516] width 16 height 16
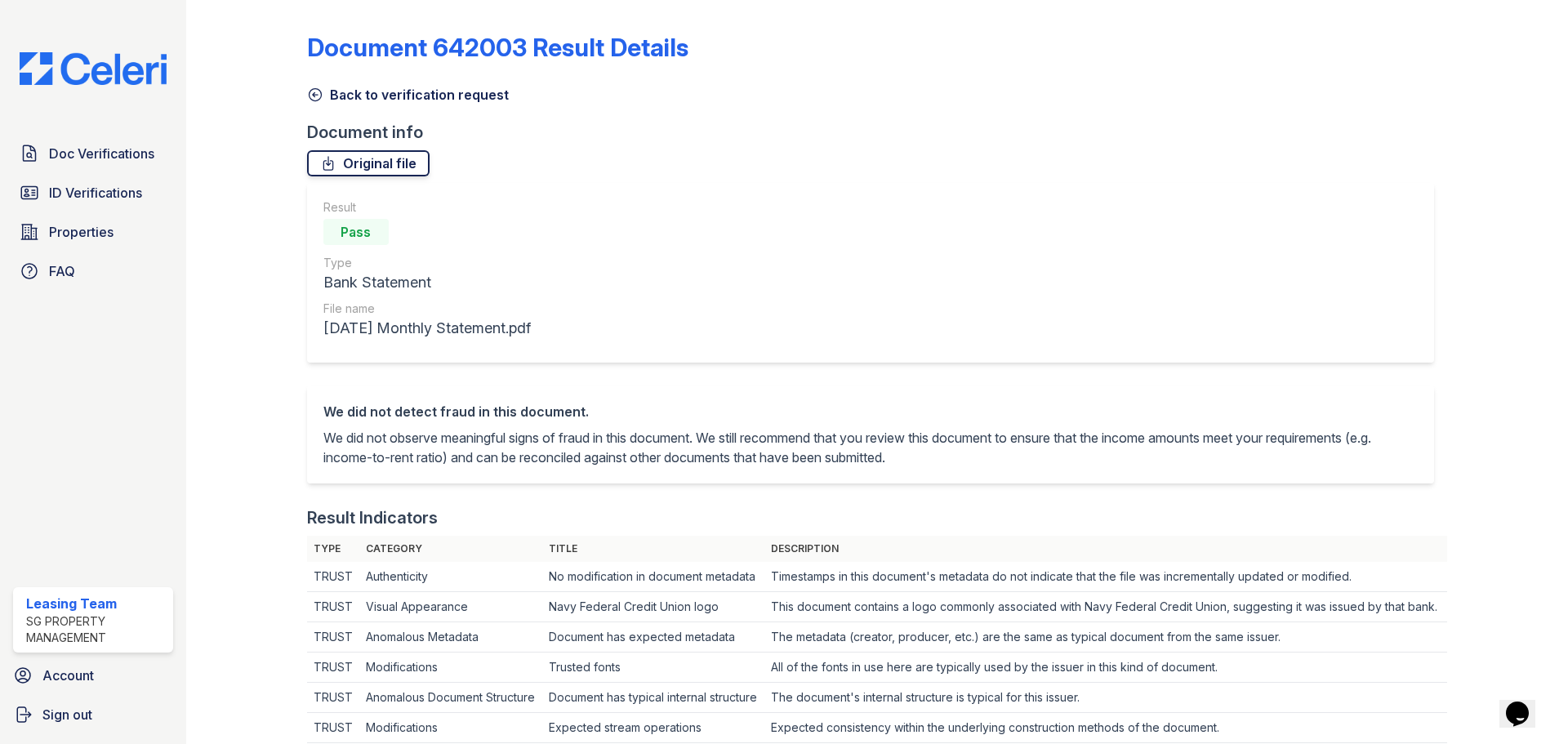
click at [388, 165] on link "Original file" at bounding box center [369, 163] width 122 height 26
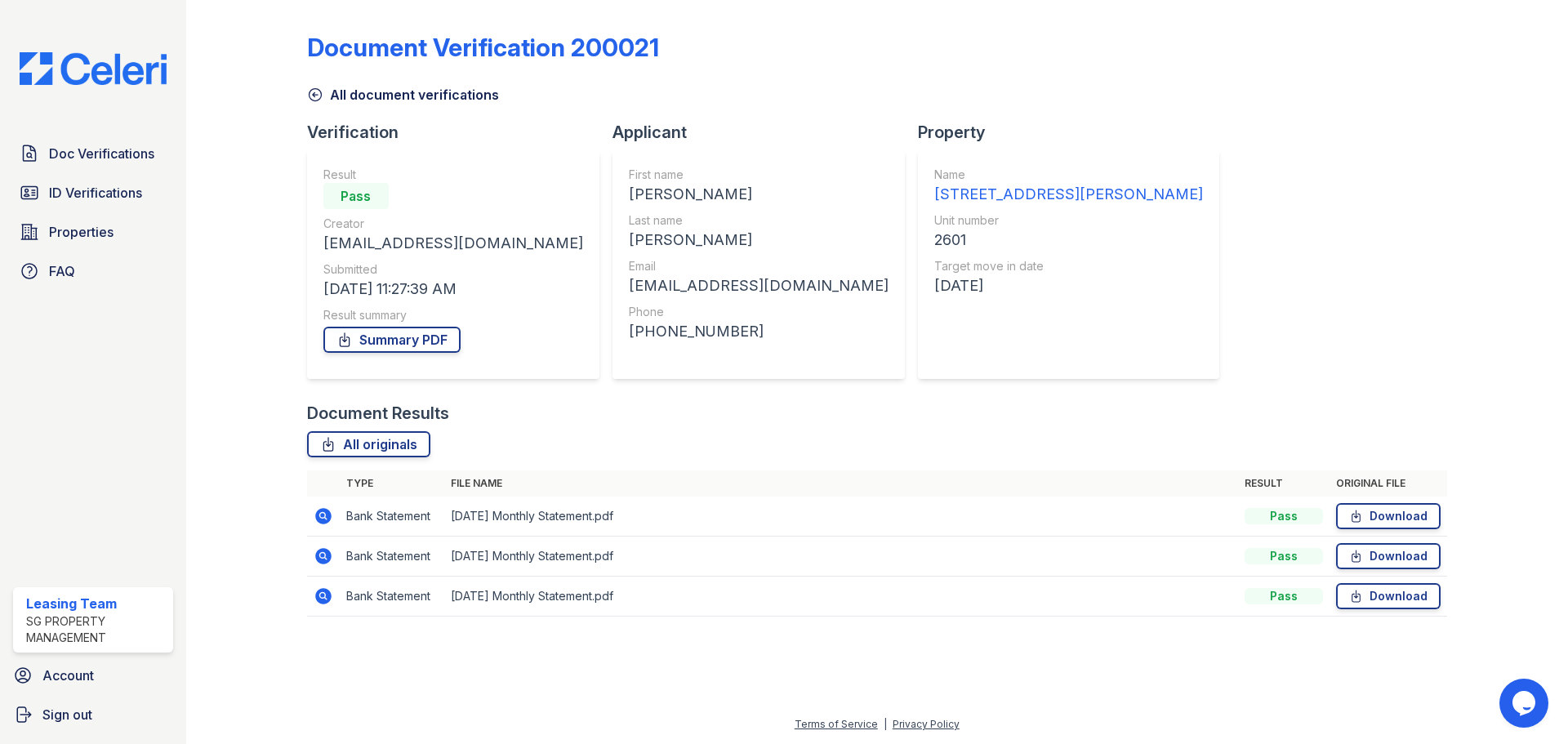
click at [326, 558] on icon at bounding box center [324, 556] width 16 height 16
click at [324, 519] on icon at bounding box center [324, 516] width 16 height 16
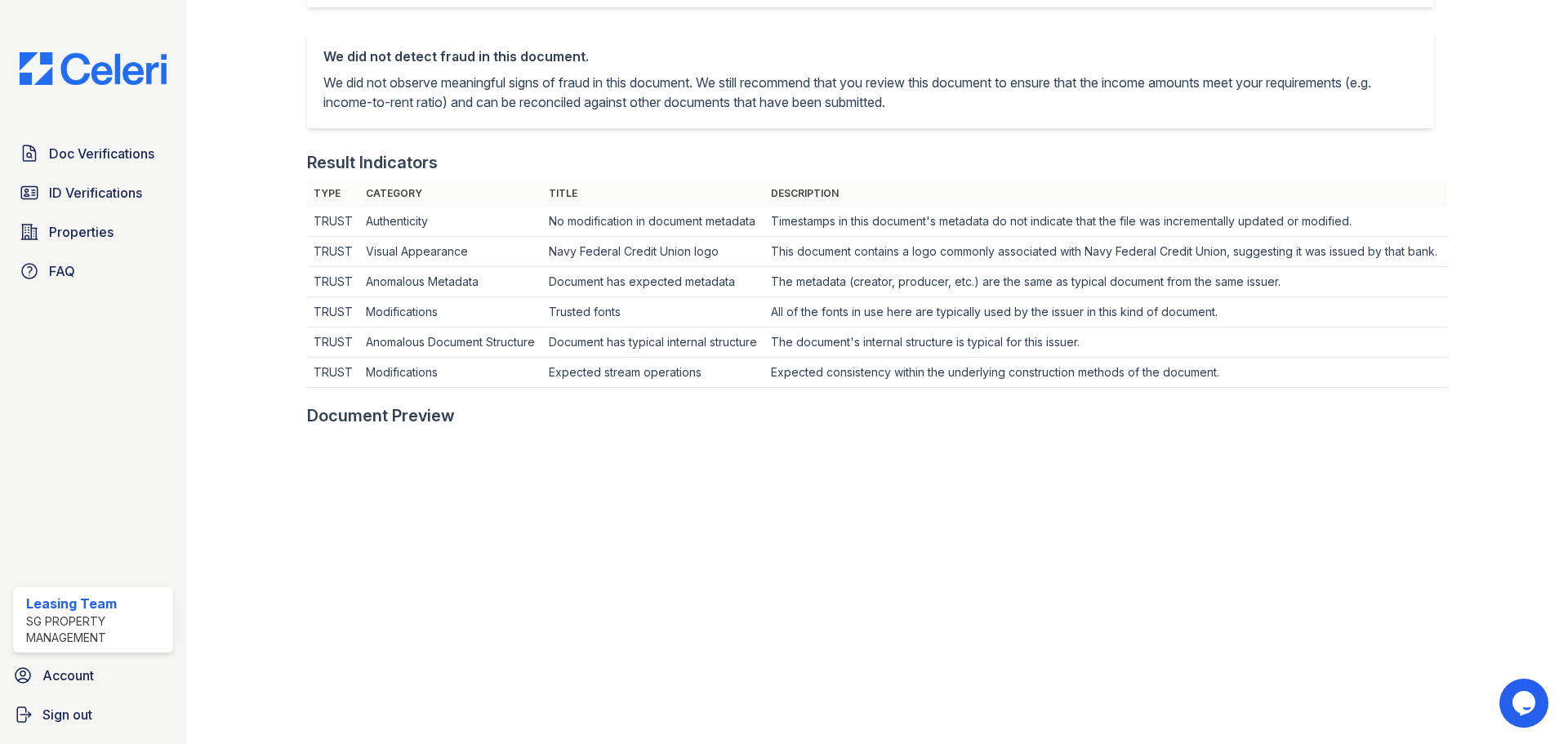
scroll to position [877, 0]
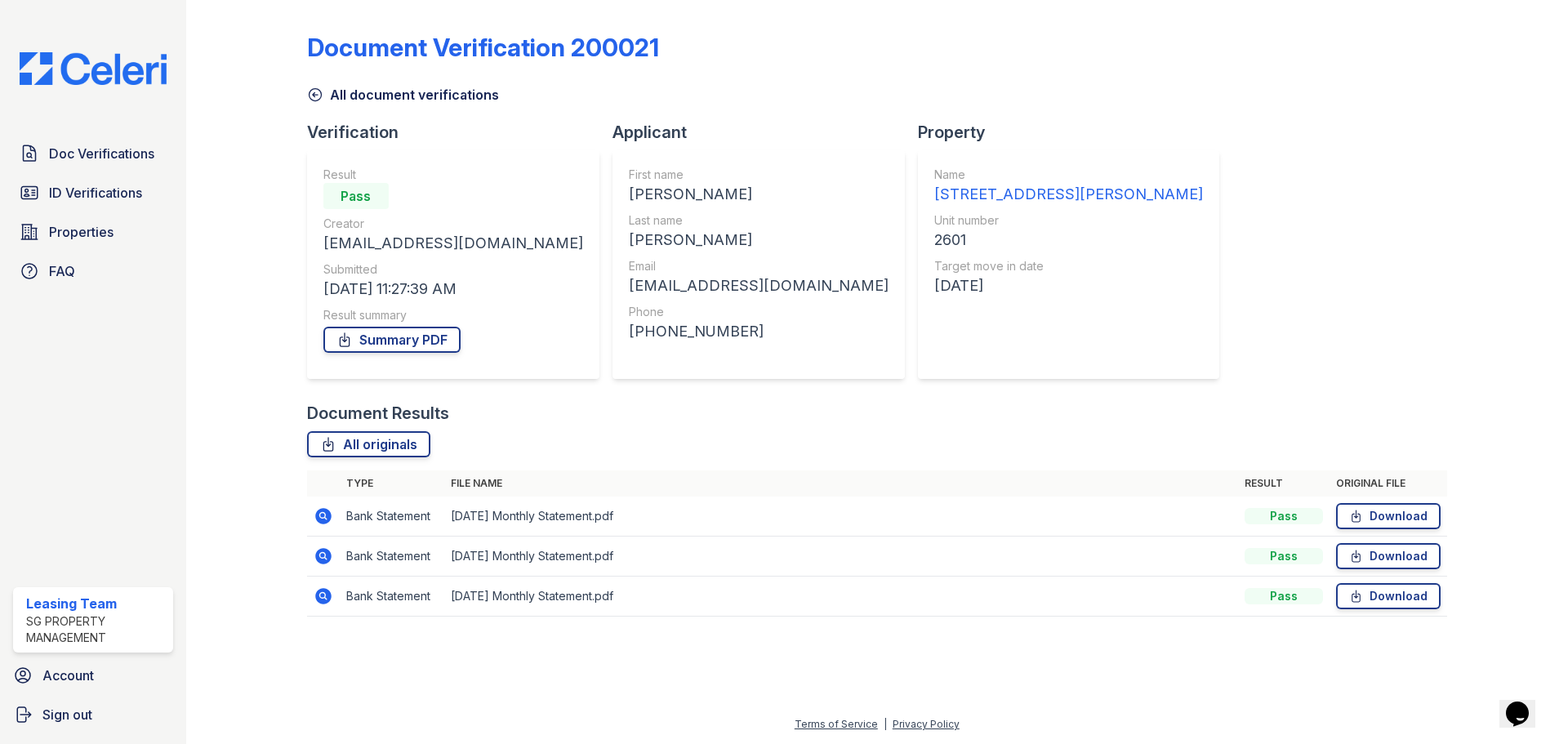
click at [324, 557] on icon at bounding box center [322, 554] width 4 height 4
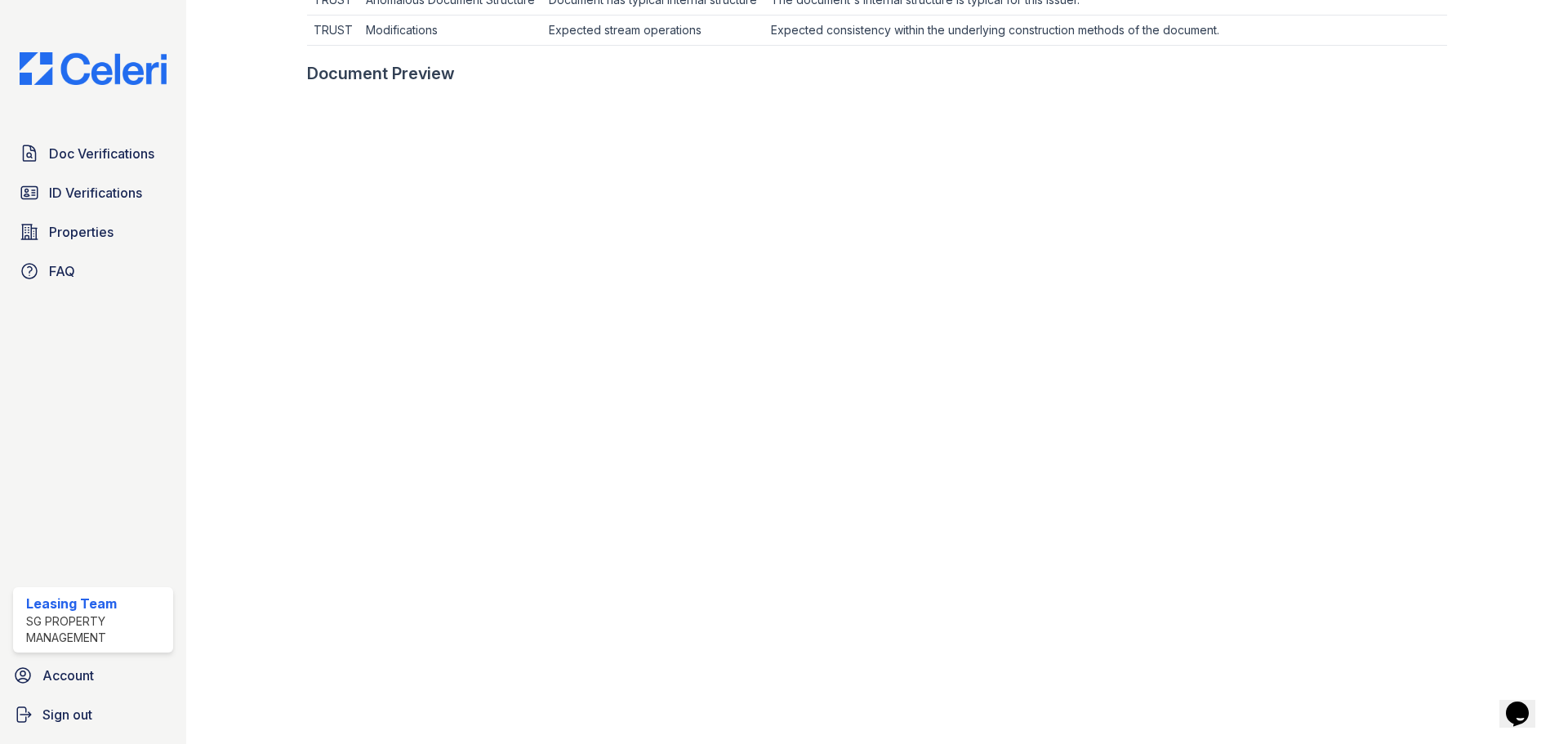
scroll to position [877, 0]
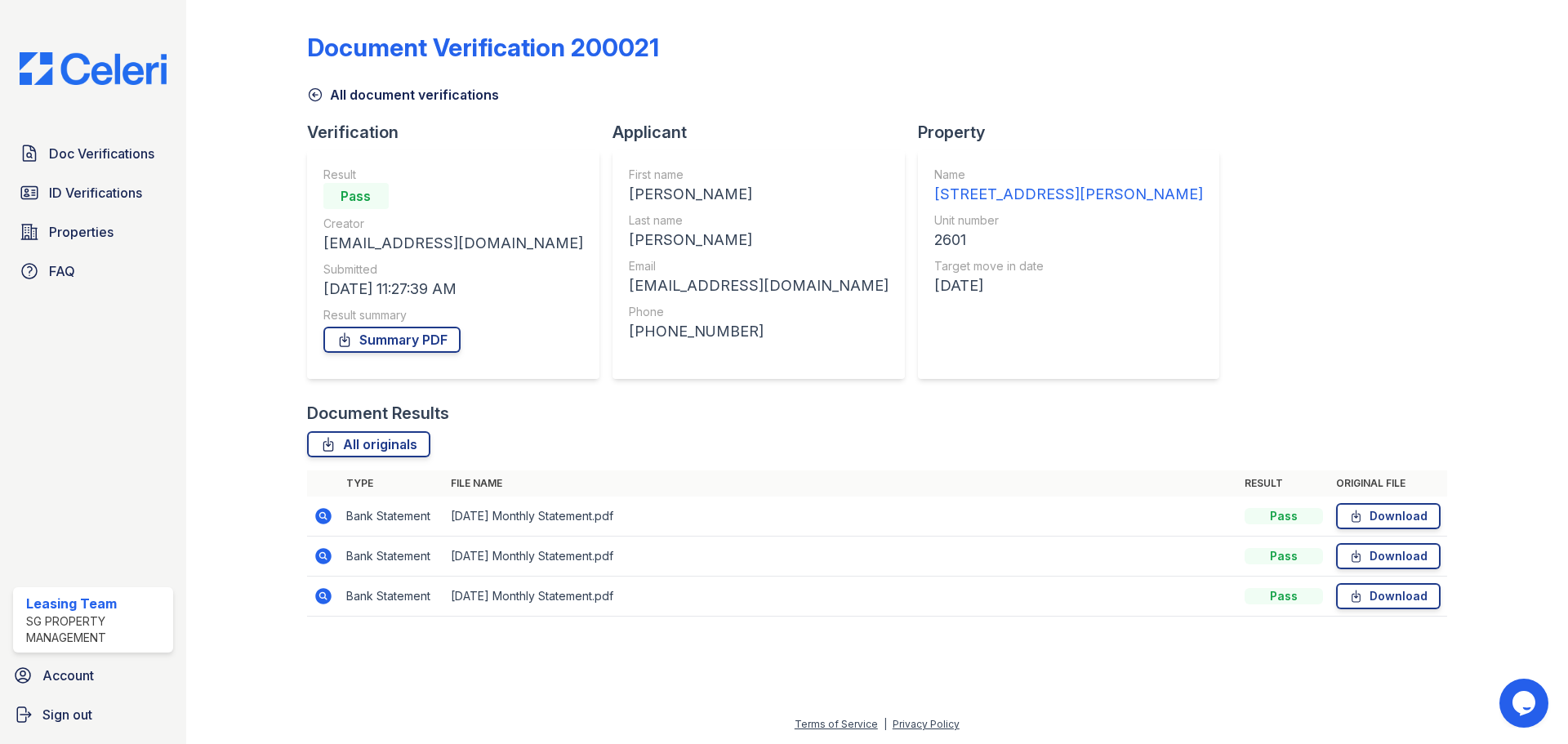
click at [322, 594] on icon at bounding box center [322, 595] width 4 height 4
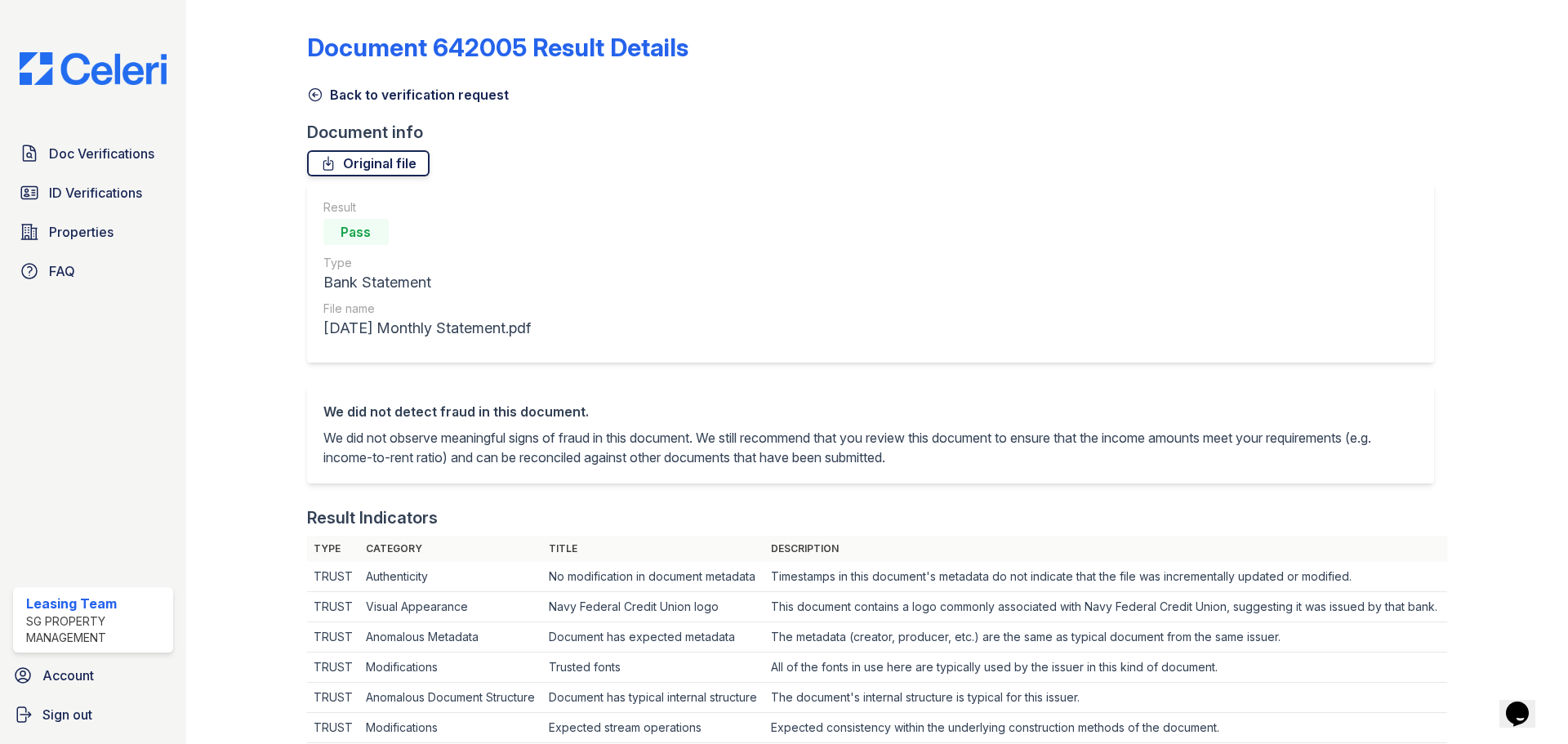
click at [396, 169] on link "Original file" at bounding box center [369, 163] width 122 height 26
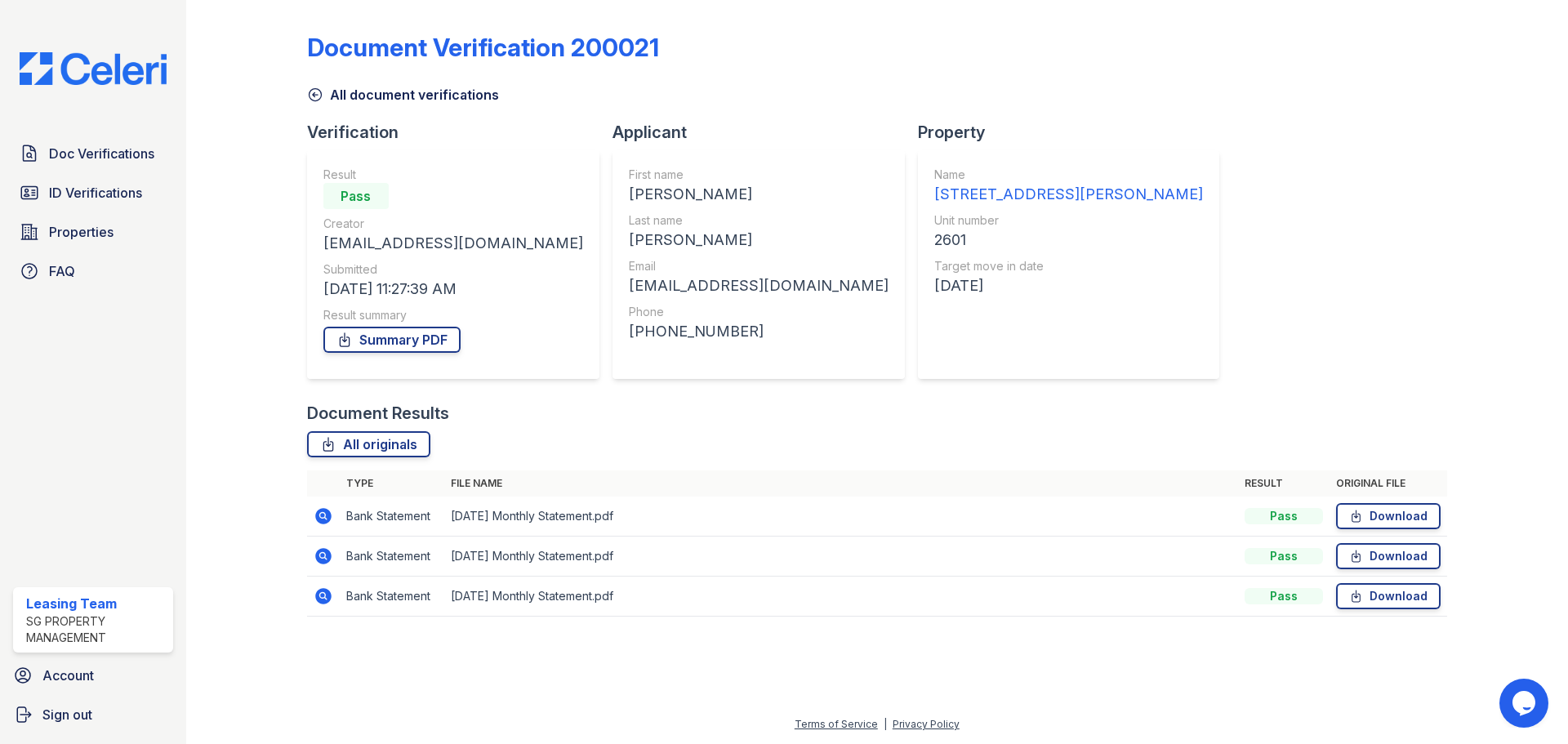
click at [325, 516] on icon at bounding box center [324, 516] width 16 height 16
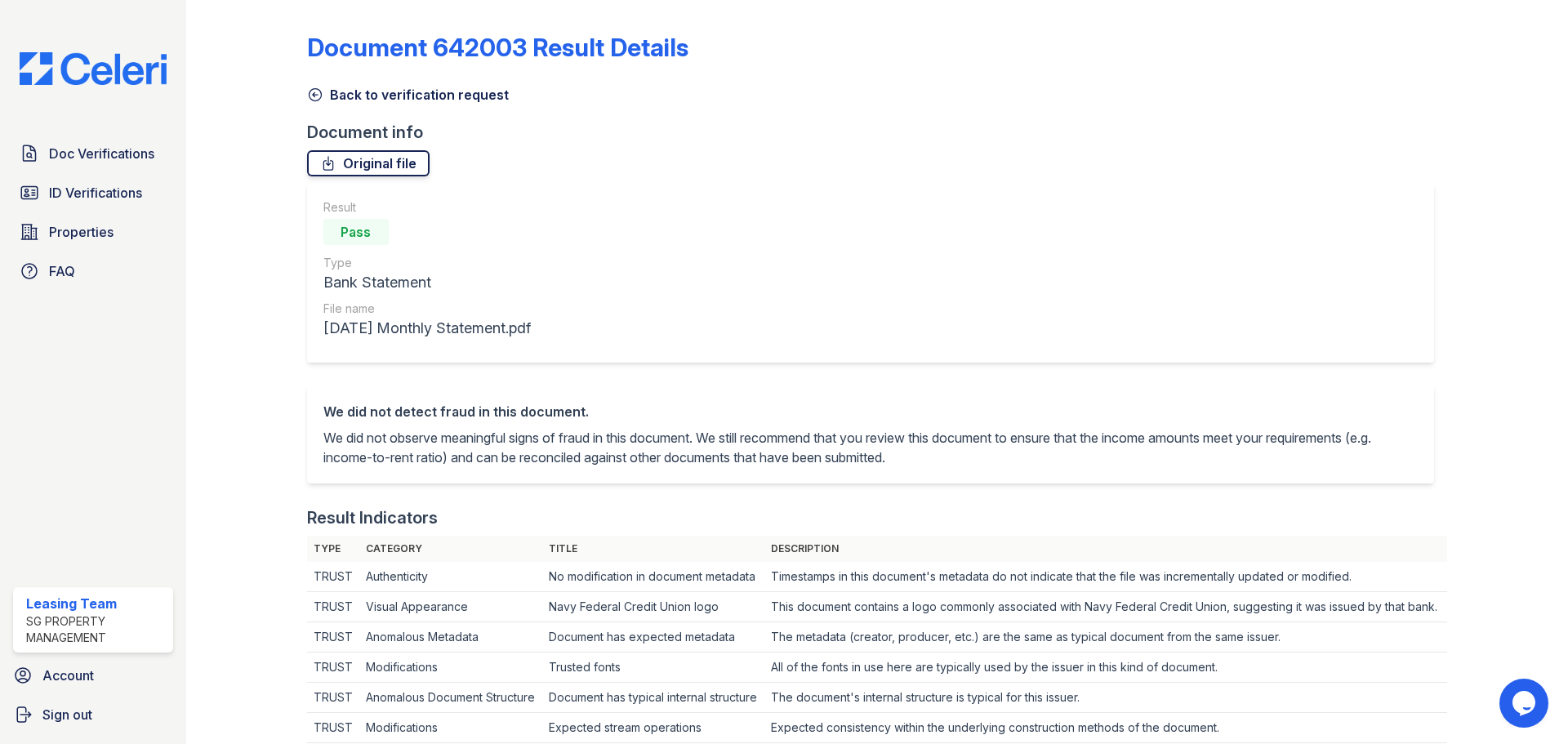
click at [360, 162] on link "Original file" at bounding box center [369, 163] width 122 height 26
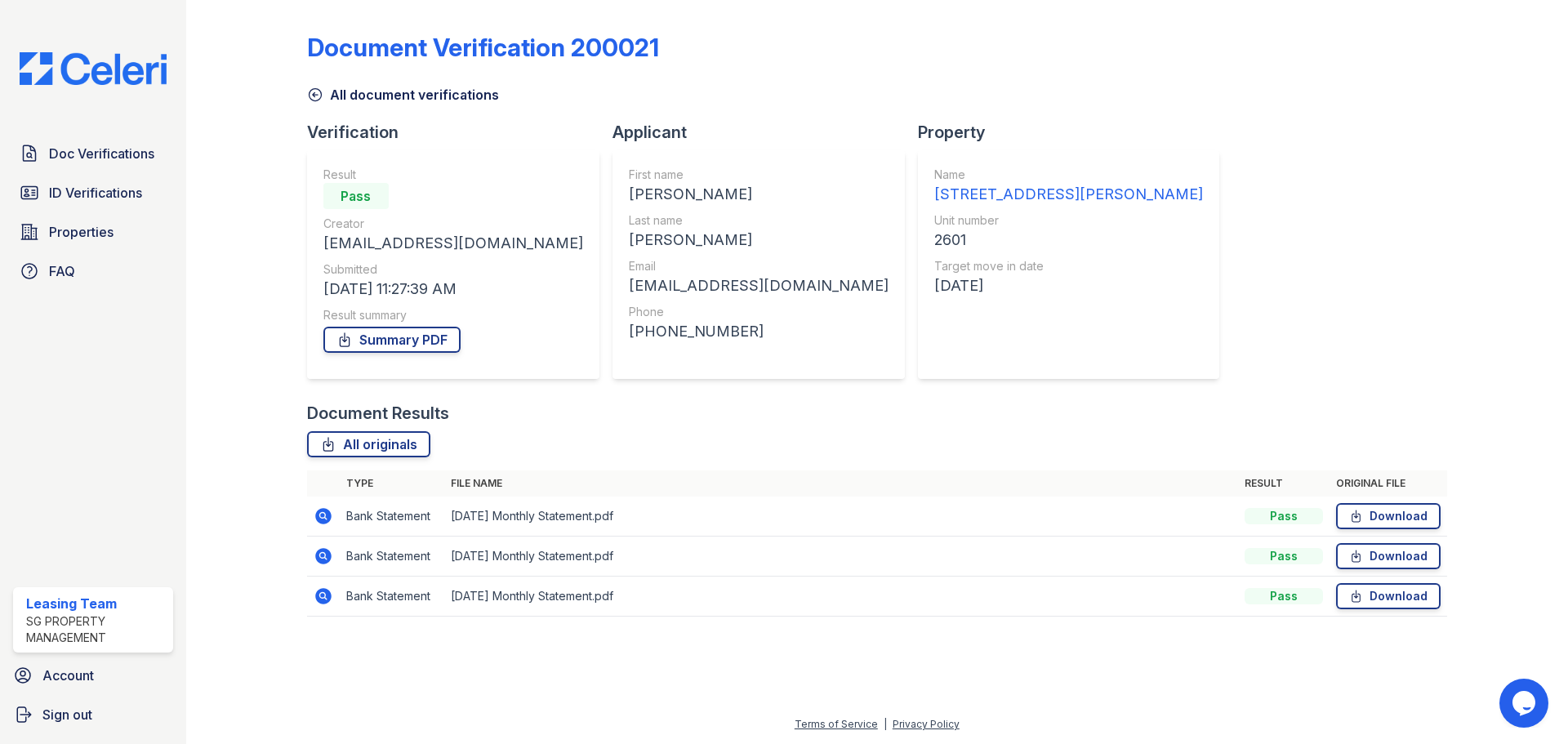
click at [321, 557] on icon at bounding box center [324, 556] width 20 height 20
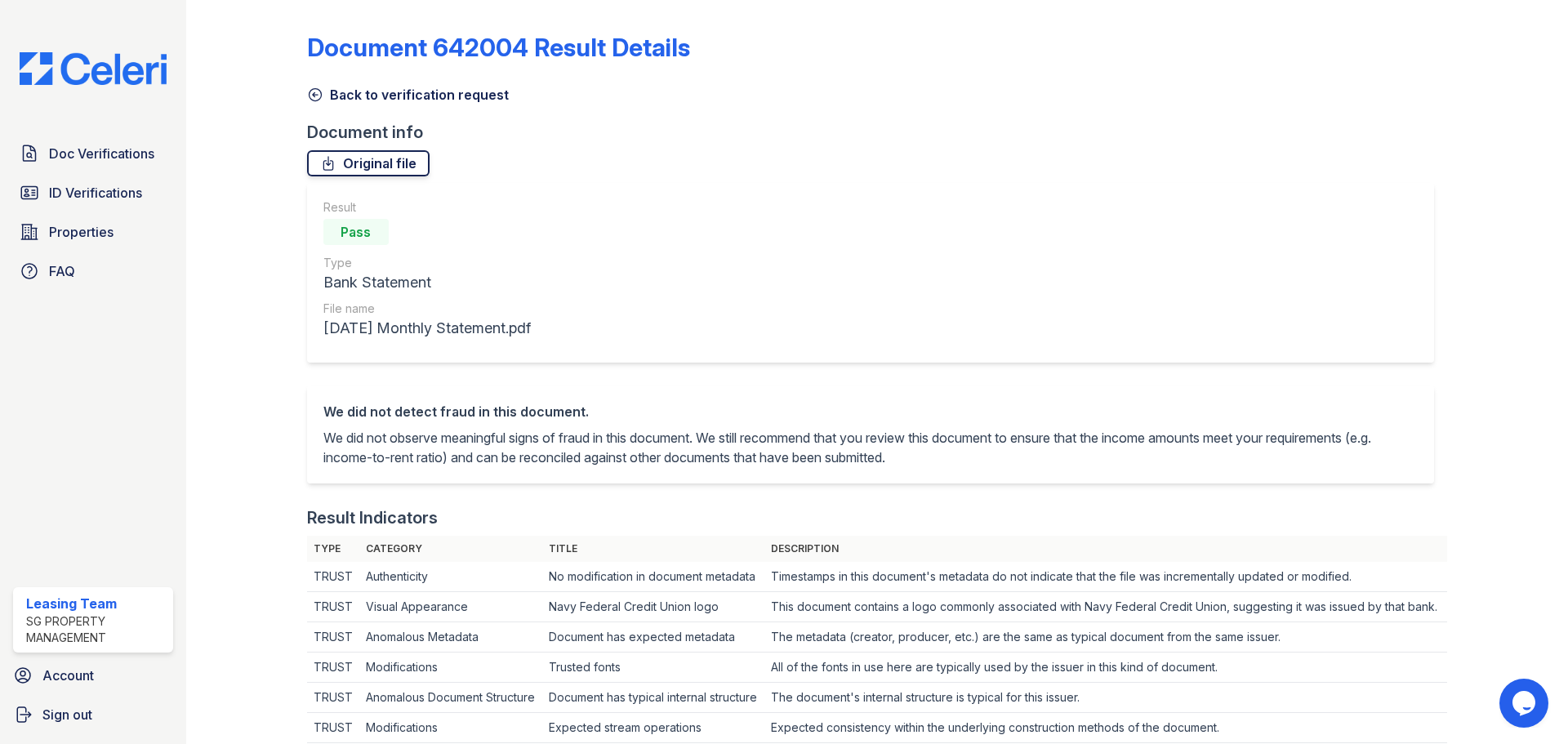
click at [334, 172] on link "Original file" at bounding box center [369, 163] width 122 height 26
